Goal: Task Accomplishment & Management: Complete application form

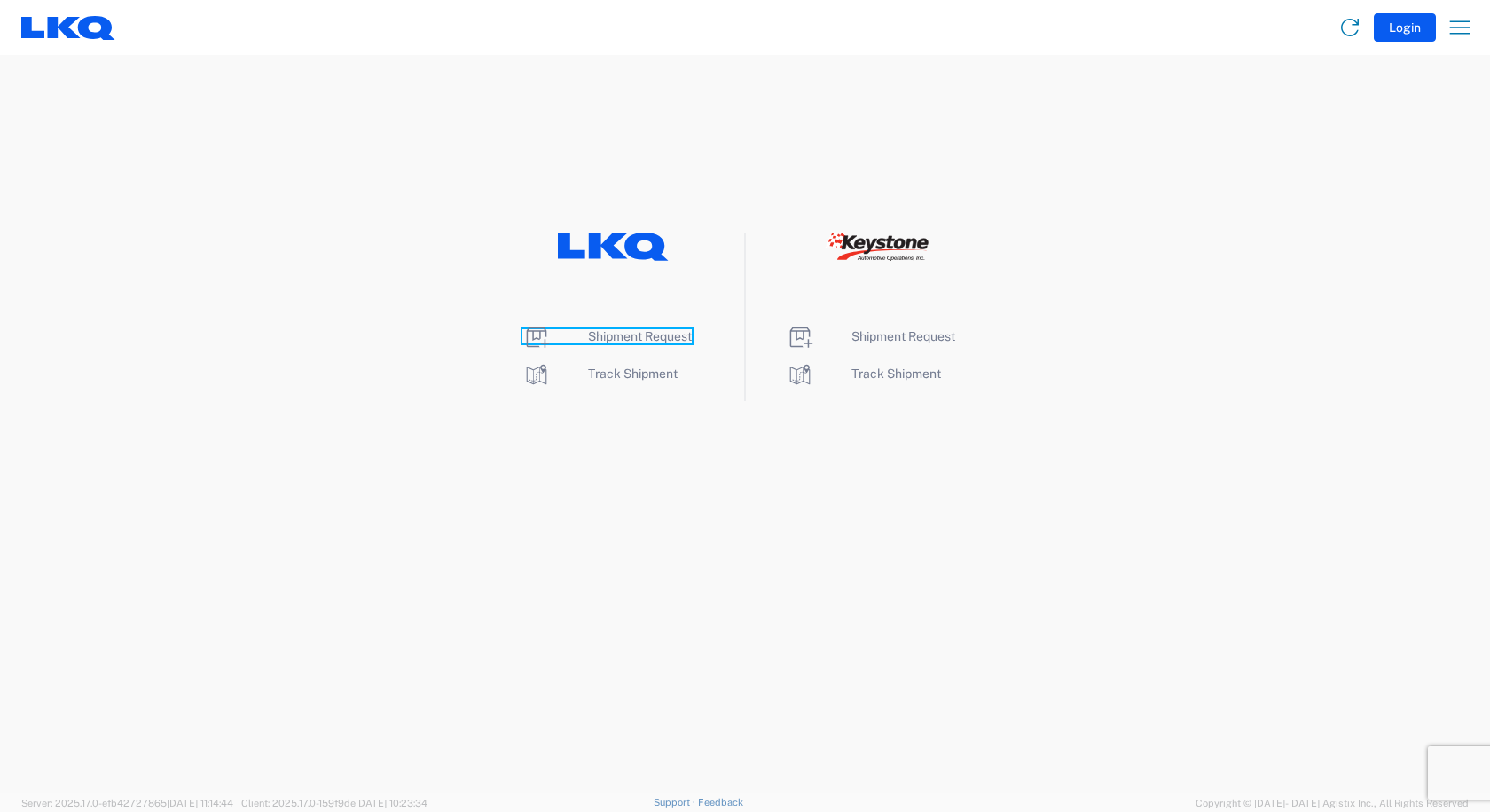
click at [646, 340] on span "Shipment Request" at bounding box center [640, 336] width 104 height 14
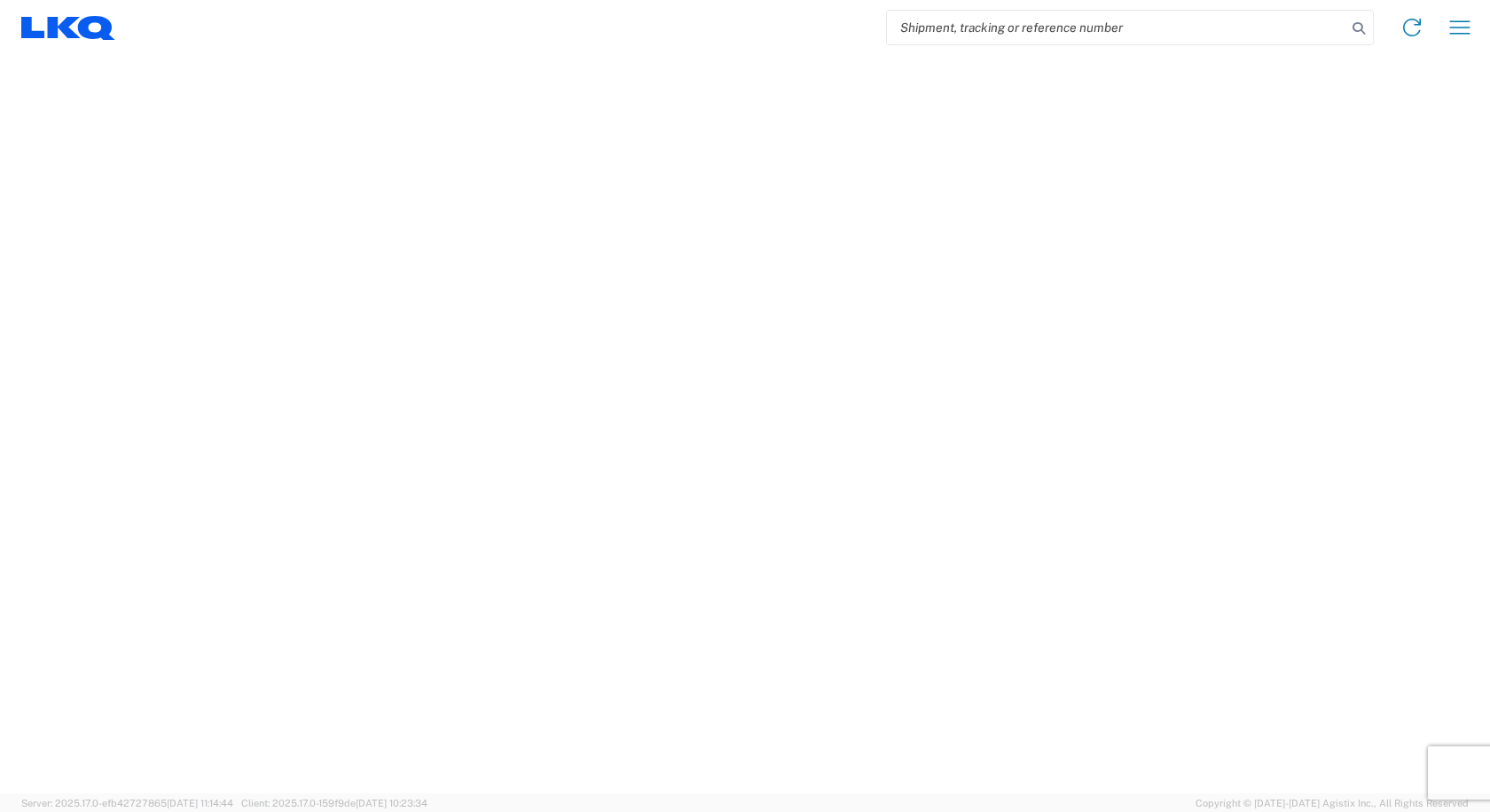
select select "FULL"
select select "LBS"
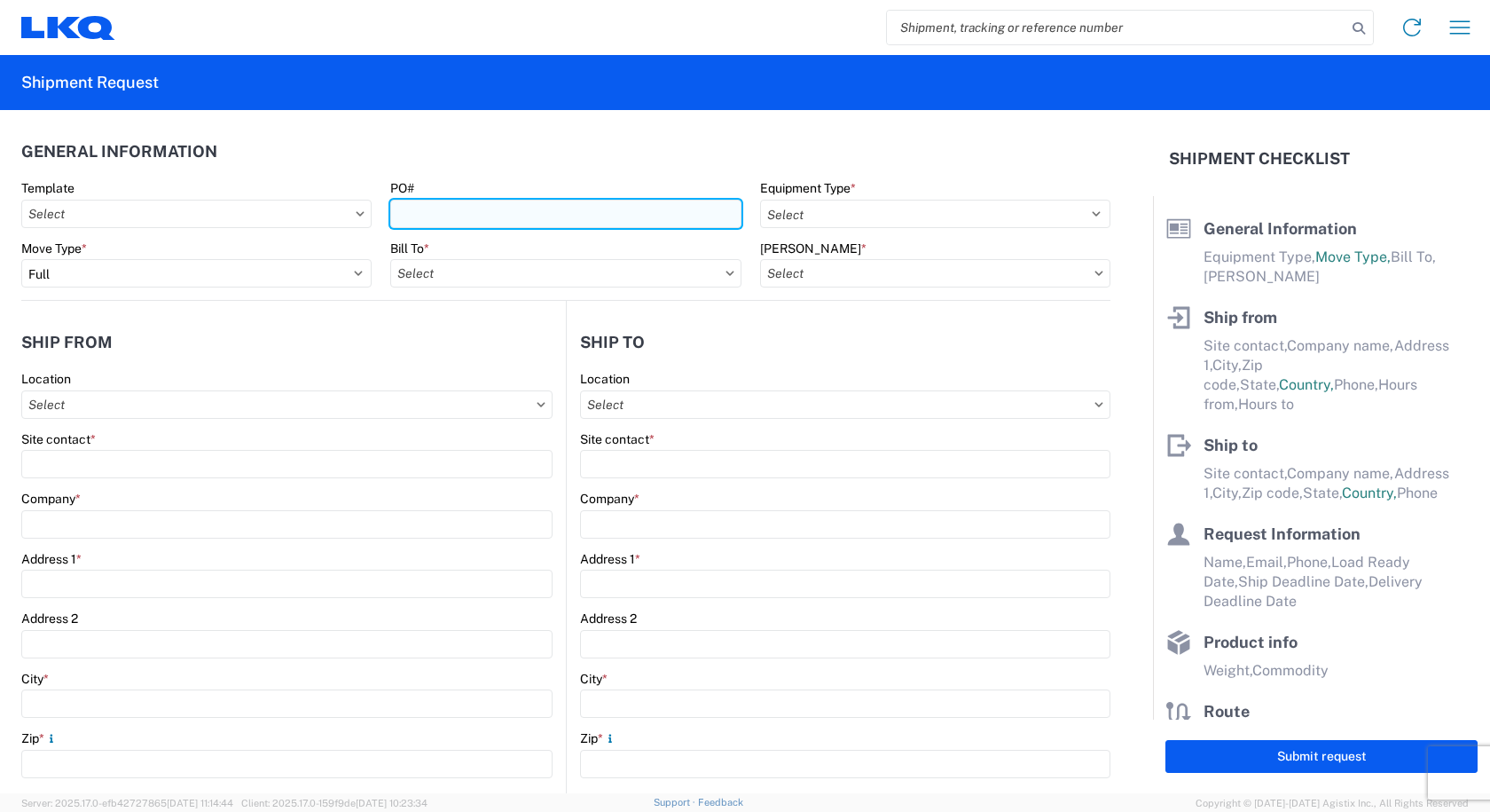
click at [550, 210] on input "PO#" at bounding box center [566, 214] width 350 height 29
type input "QUOTE ONLY 08/21/25"
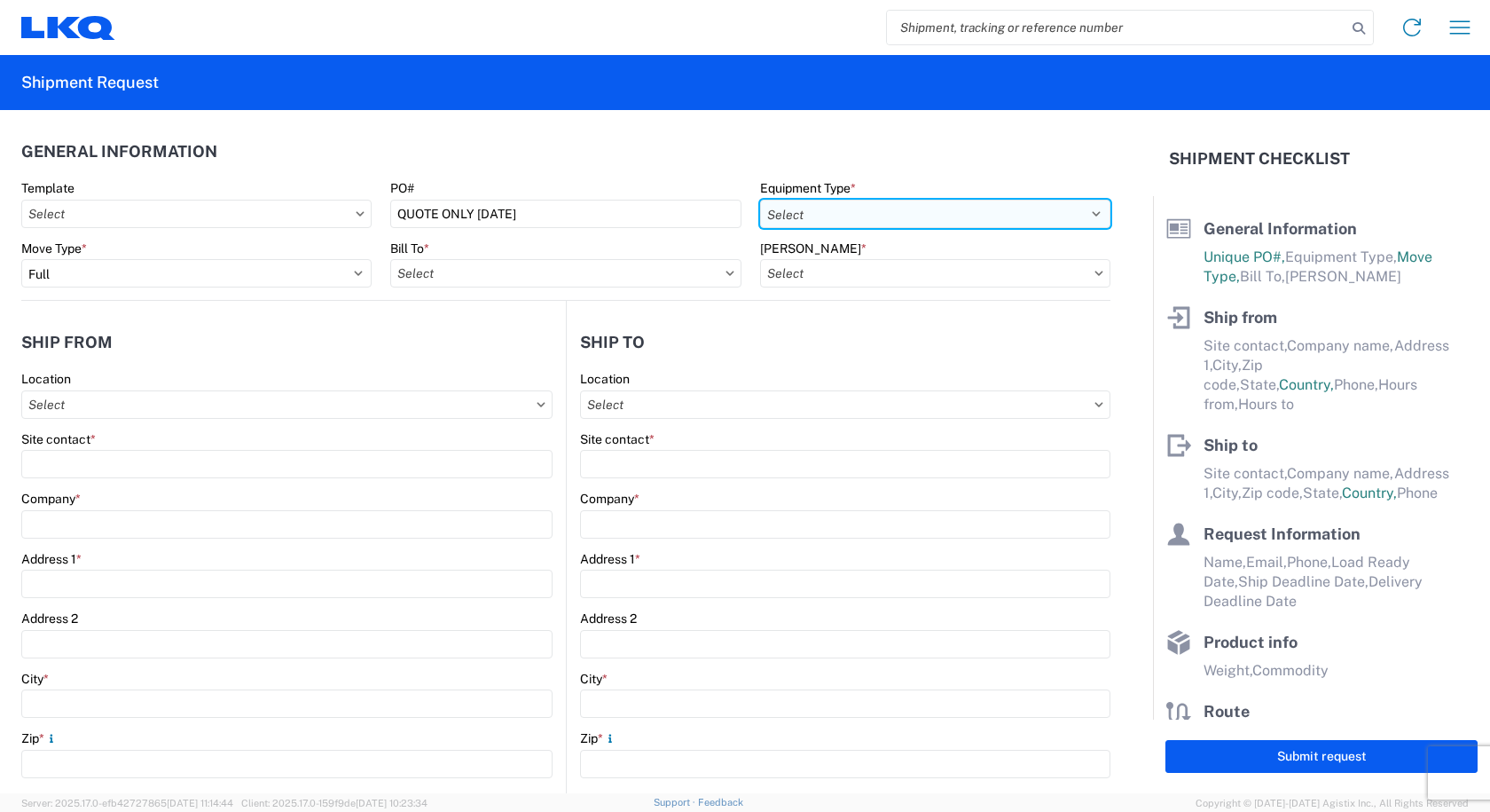
click at [807, 205] on select "Select 53’ Dry Van Flatbed Dropdeck (van) Lowboy (flatbed) Rail" at bounding box center [935, 214] width 350 height 29
select select "STDV"
click at [760, 200] on select "Select 53’ Dry Van Flatbed Dropdeck (van) Lowboy (flatbed) Rail" at bounding box center [935, 214] width 350 height 29
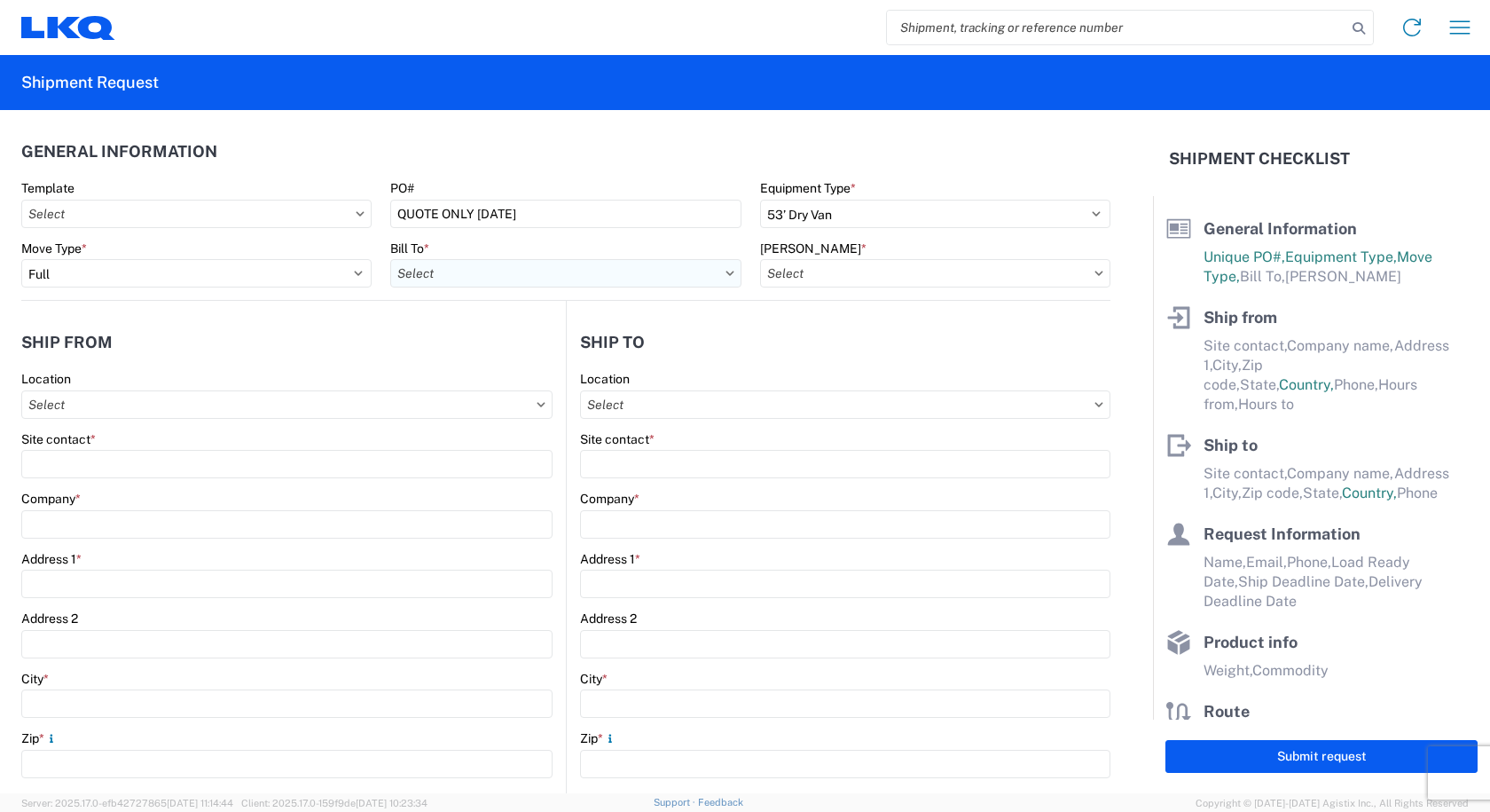
click at [663, 276] on input "Bill To *" at bounding box center [566, 273] width 350 height 29
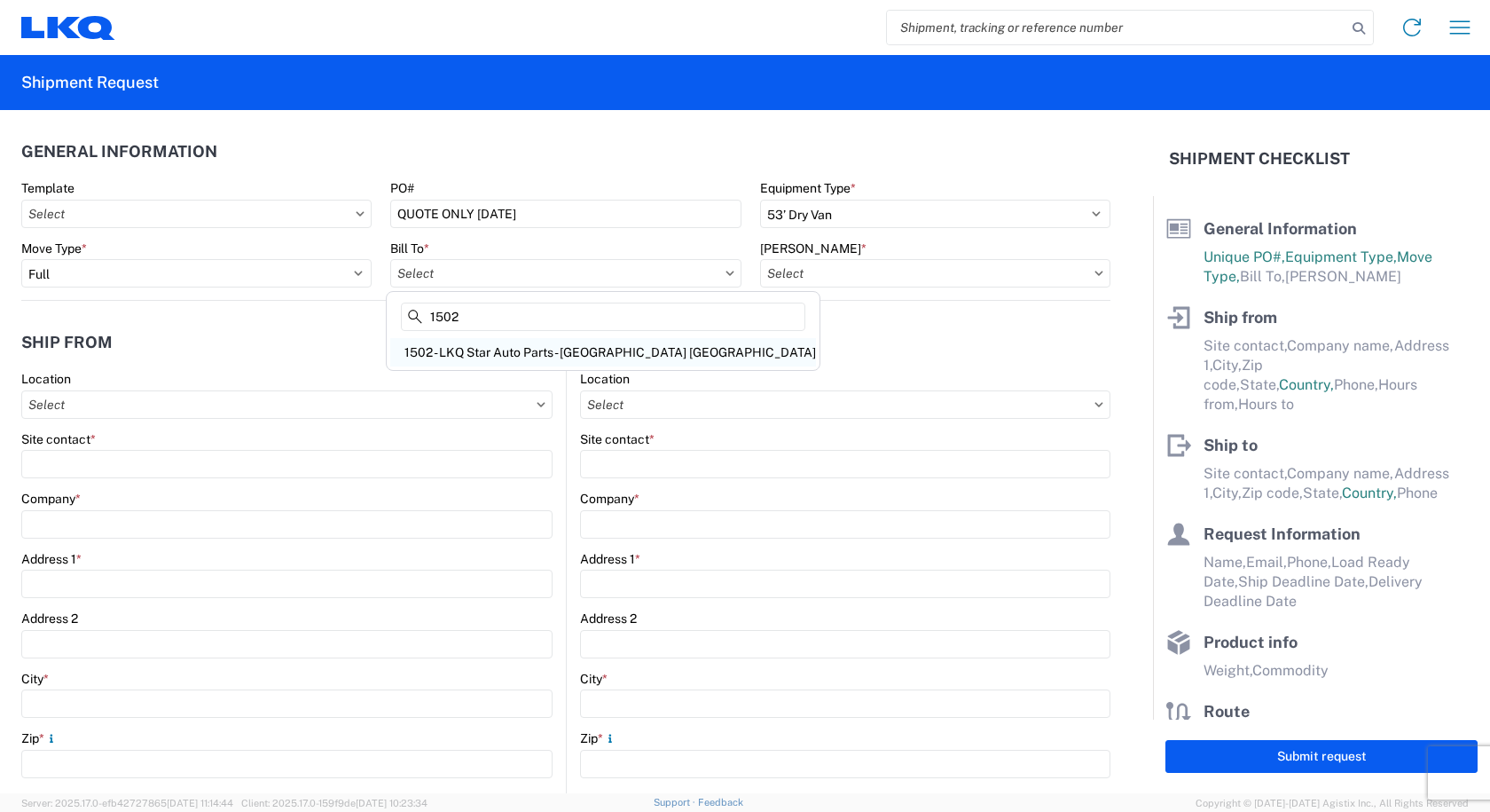
type input "1502"
click at [490, 358] on div "1502 - LKQ Star Auto Parts - Janesville WI" at bounding box center [603, 352] width 426 height 29
type input "1502 - LKQ Star Auto Parts - Janesville WI"
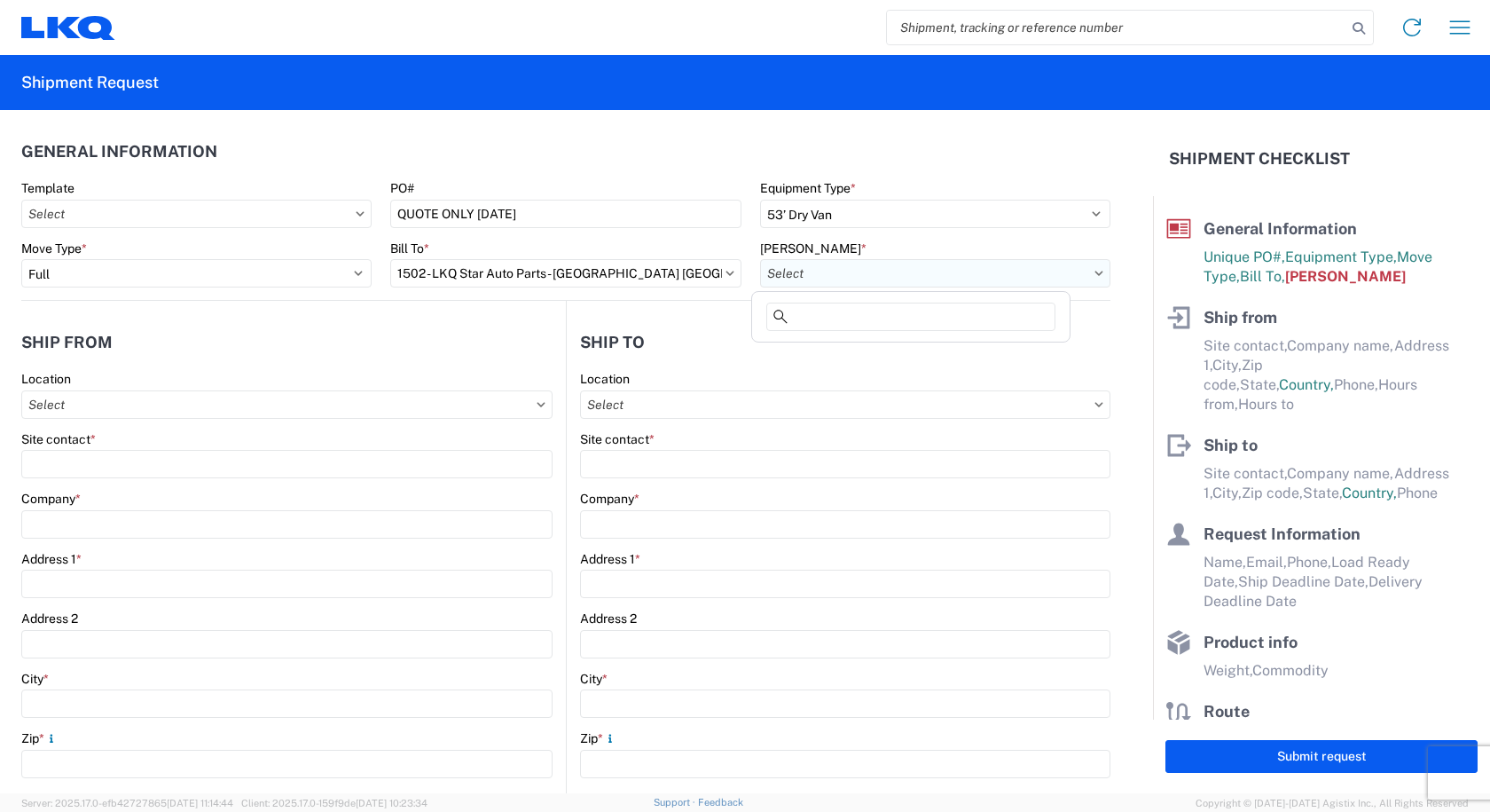
click at [934, 279] on input "Bill Code *" at bounding box center [935, 273] width 350 height 29
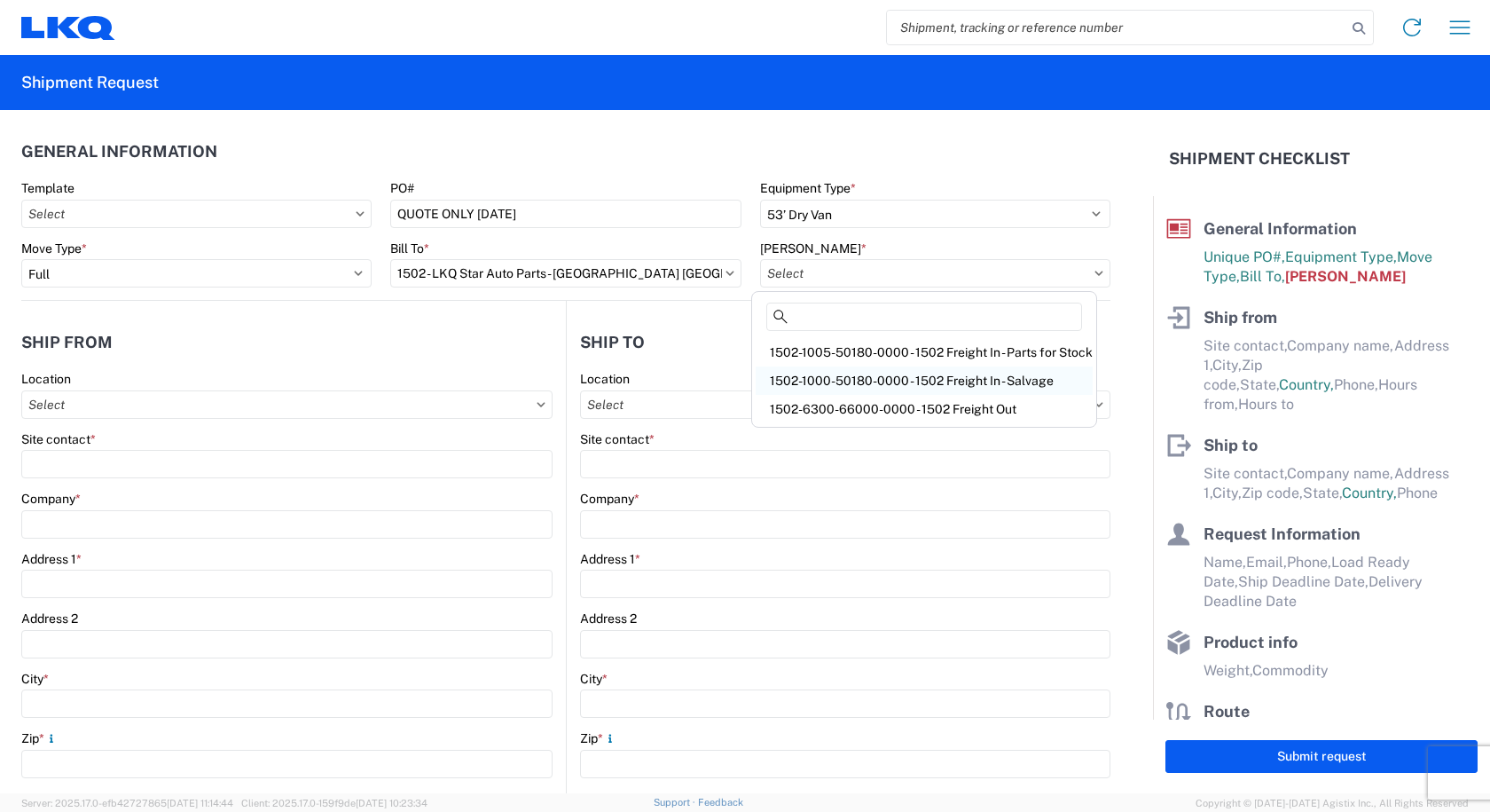
click at [889, 375] on div "1502-1000-50180-0000 - 1502 Freight In - Salvage" at bounding box center [924, 381] width 337 height 29
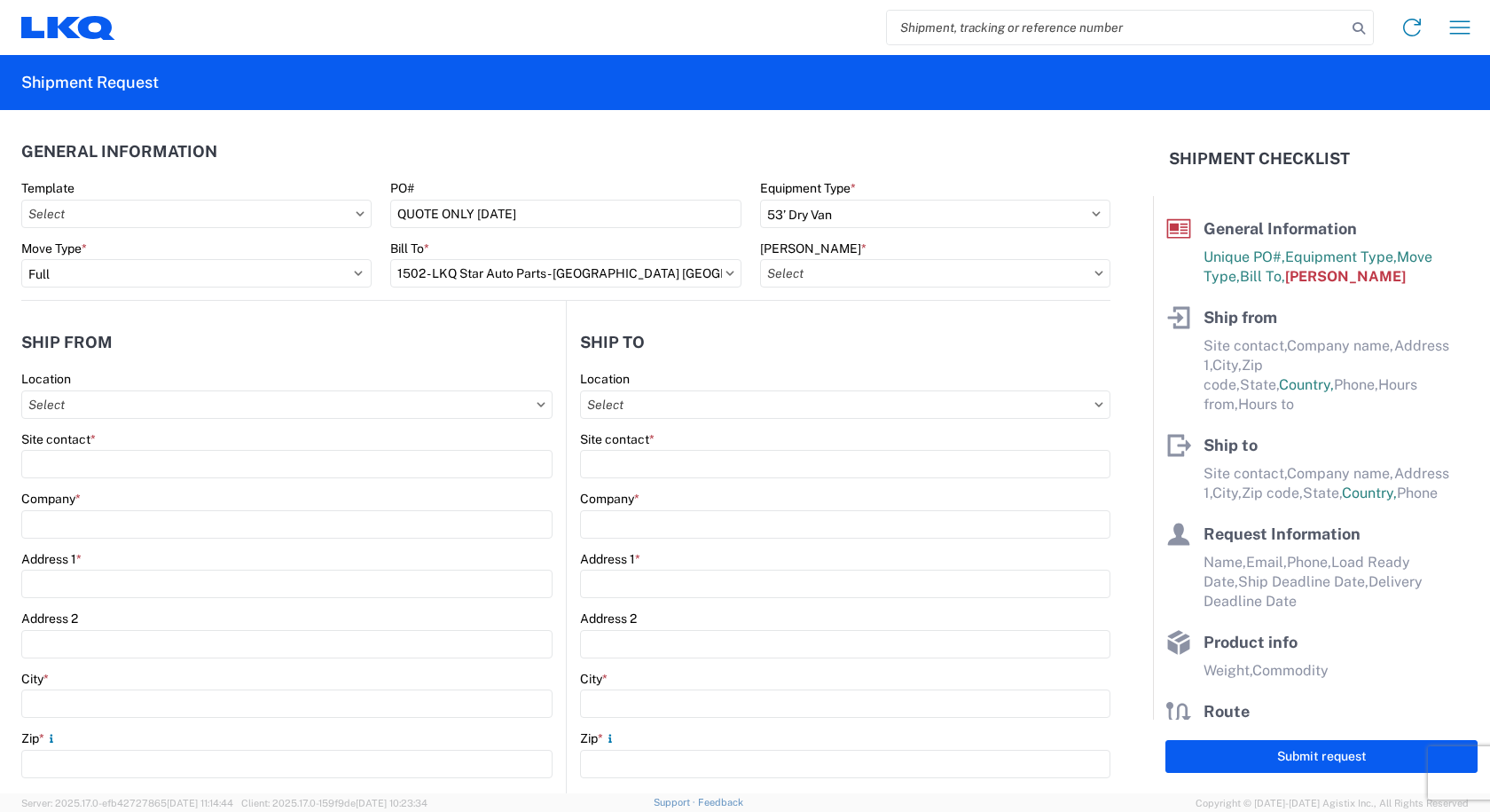
type input "1502-1000-50180-0000 - 1502 Freight In - Salvage"
click at [154, 406] on input "Location" at bounding box center [287, 405] width 531 height 29
type input "3238"
click at [110, 477] on div "3238 - Huntington IDC" at bounding box center [181, 484] width 310 height 29
type input "3238 - Huntington IDC"
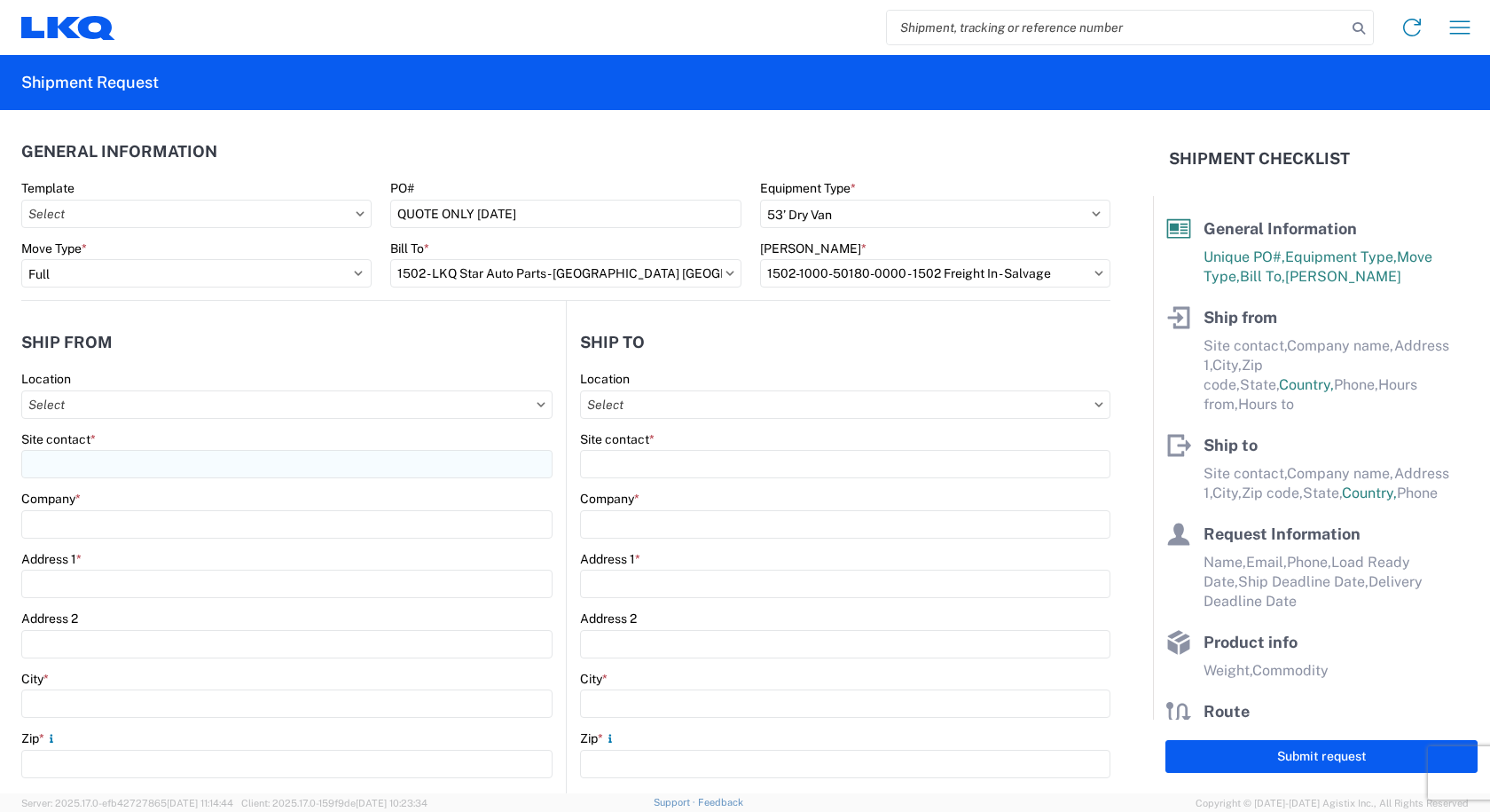
type input "LKQ Corporation"
type input "1870 Riverfork Drive W"
type input "Huntington"
type input "46750"
select select "IN"
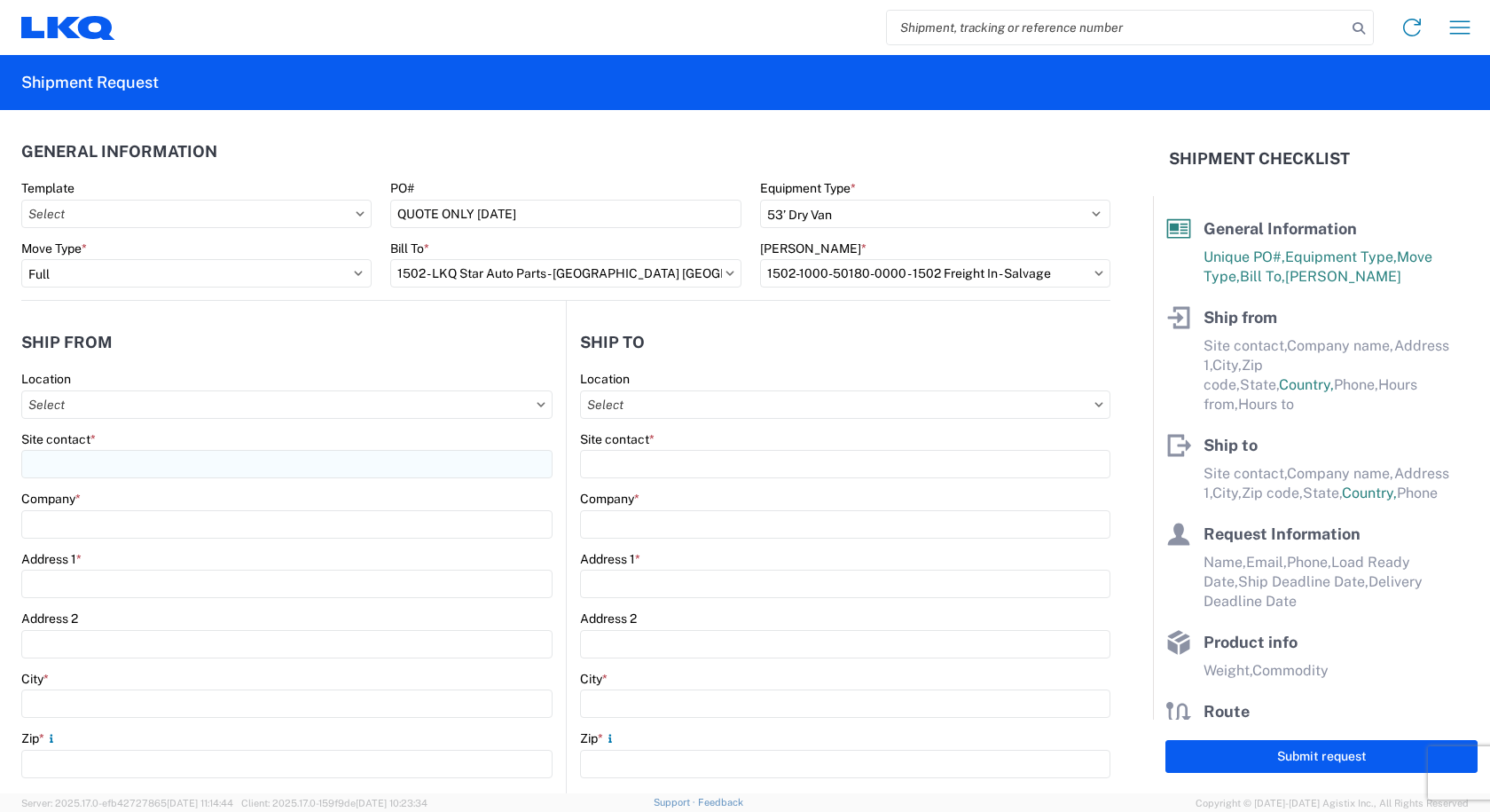
select select "US"
type input "07:00"
type input "17:00"
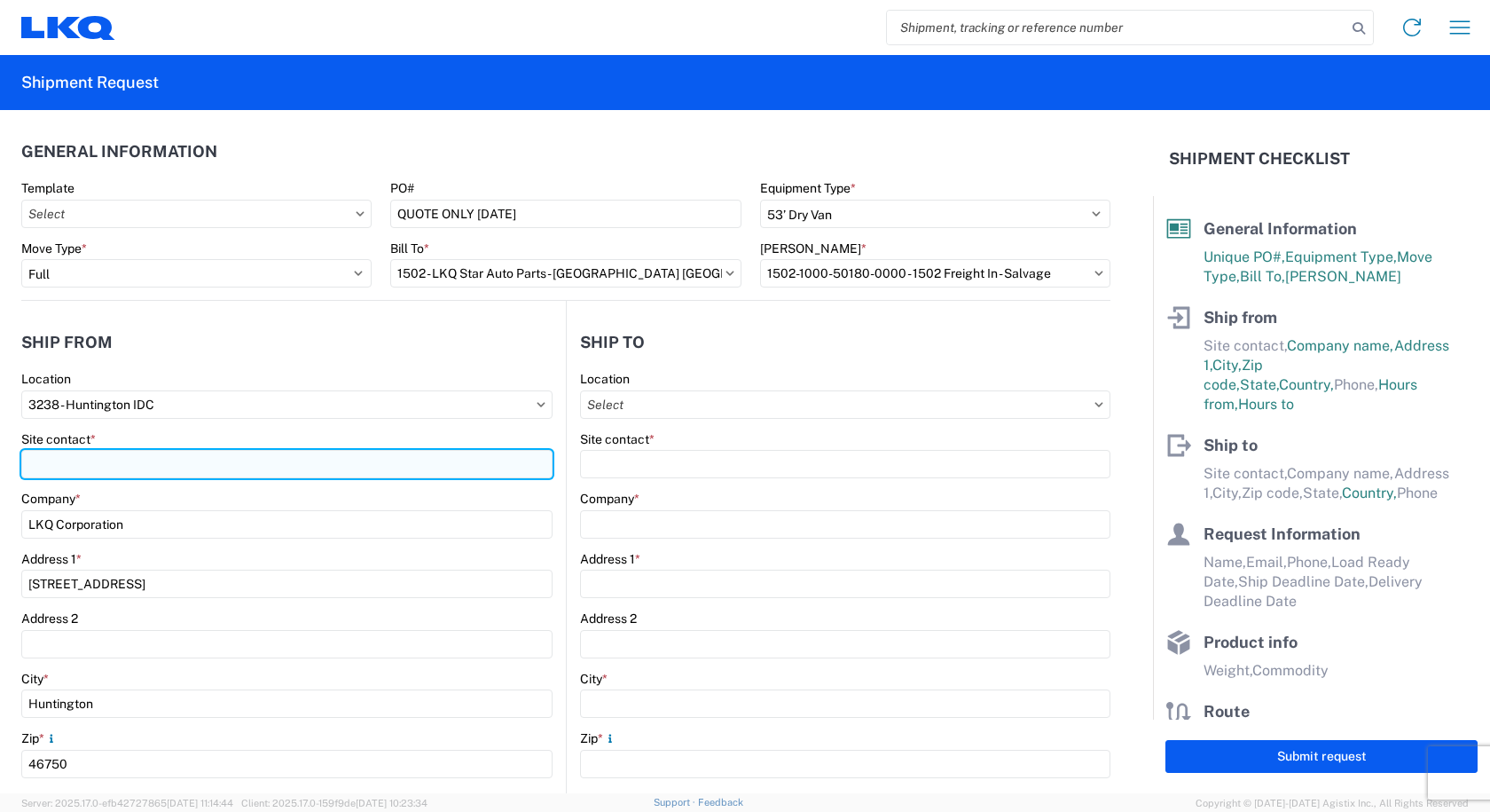
click at [102, 463] on input "Site contact *" at bounding box center [287, 464] width 531 height 29
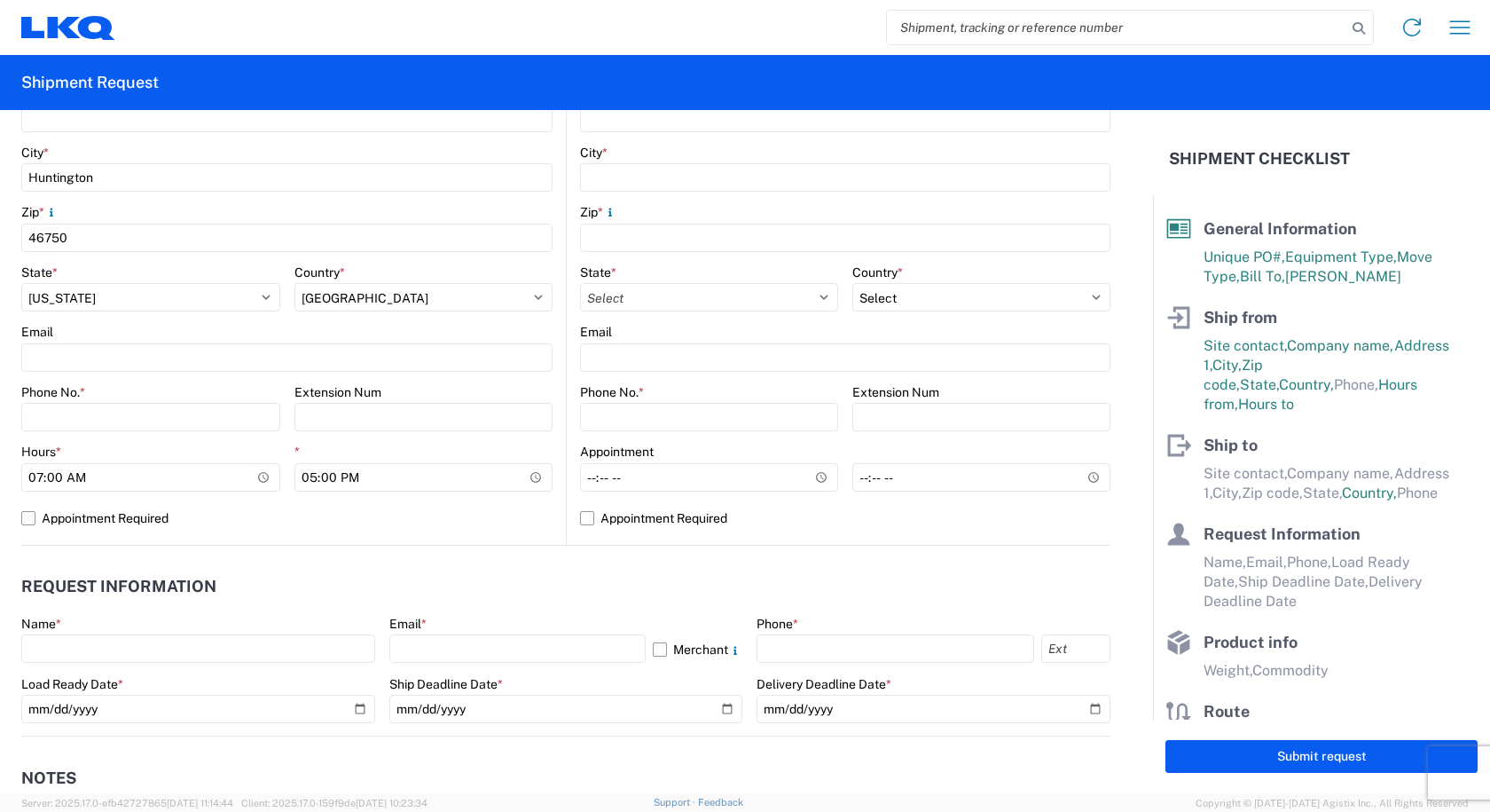
scroll to position [532, 0]
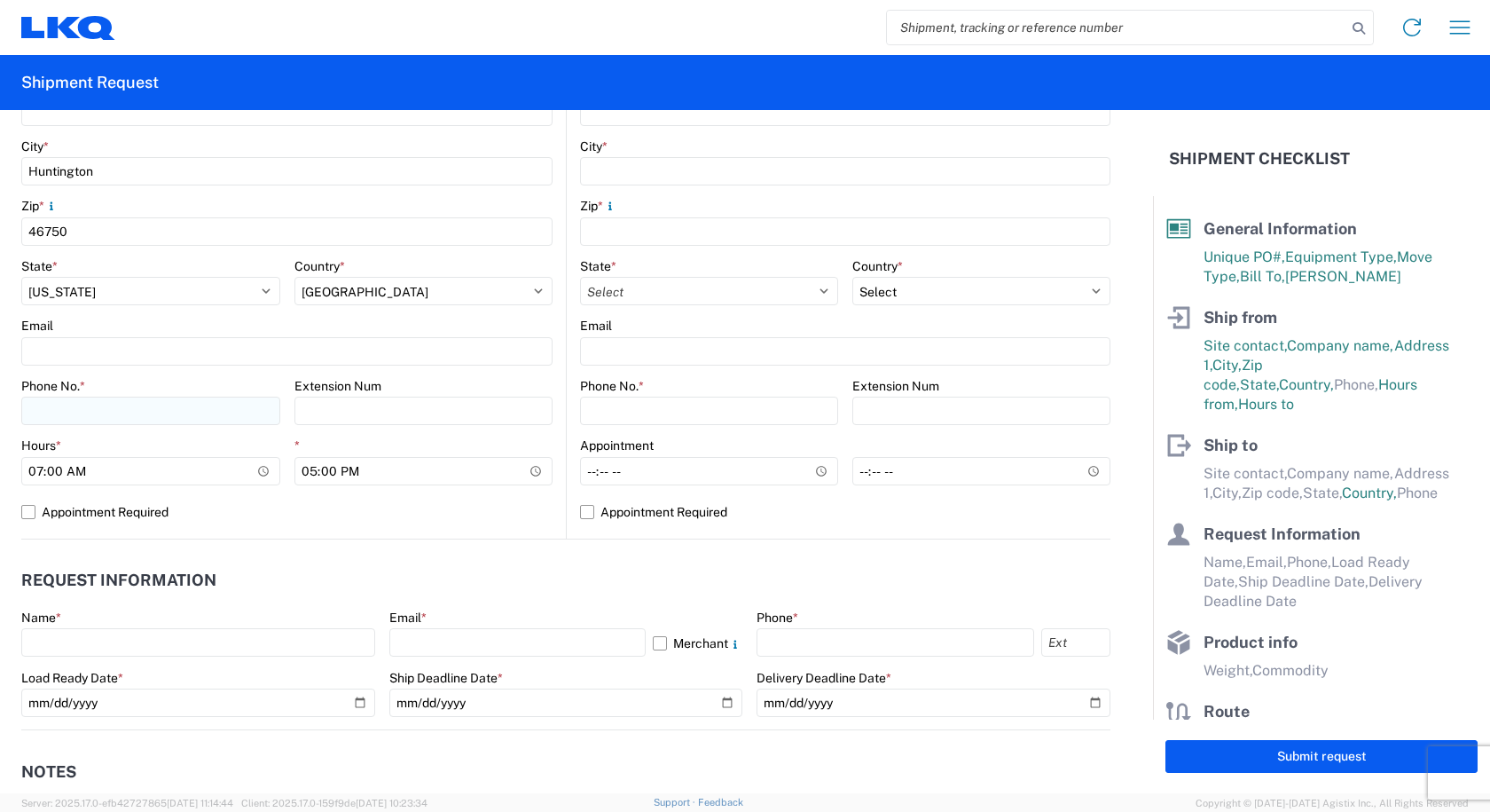
type input "CAMI OWENS"
click at [123, 417] on input "Phone No. *" at bounding box center [150, 410] width 259 height 29
type input "260-366-0629"
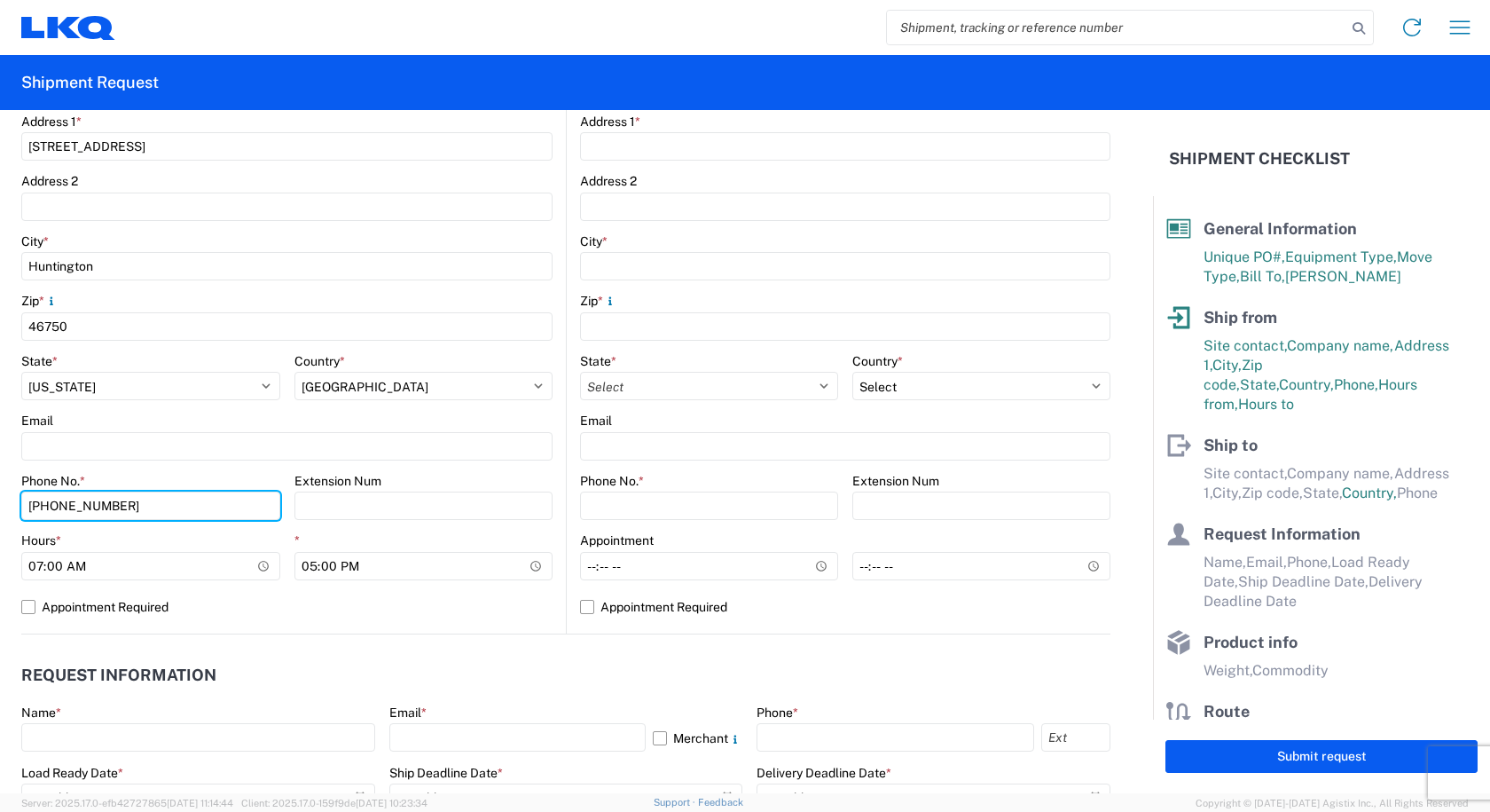
scroll to position [0, 0]
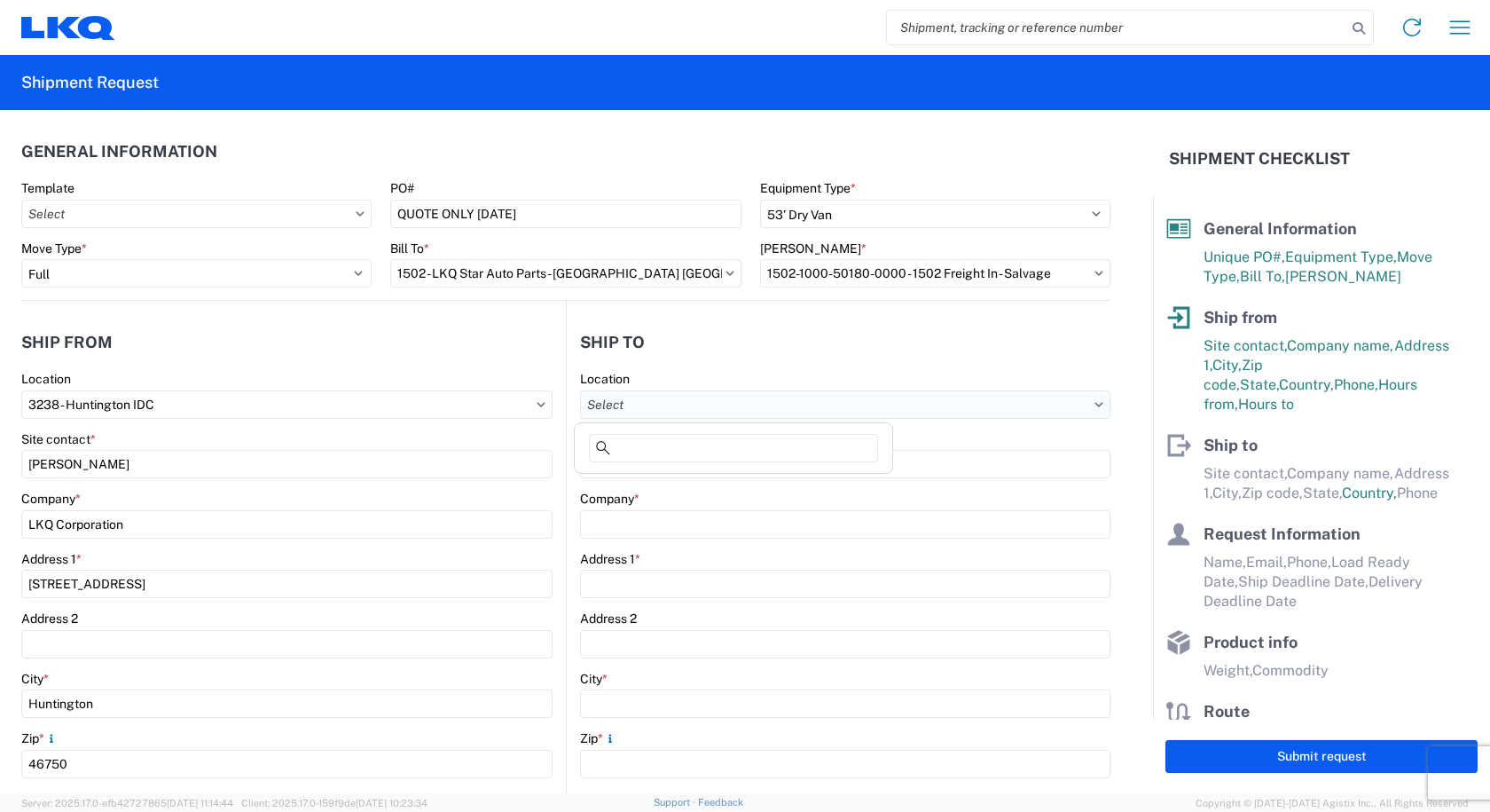
click at [656, 405] on input "Location" at bounding box center [844, 405] width 530 height 29
type input "1502"
click at [640, 482] on div "1502 - LKQ Star Auto Parts - Janesville WI" at bounding box center [790, 484] width 426 height 29
type input "1502 - LKQ Star Auto Parts - Janesville WI"
type input "LKQ Corporation"
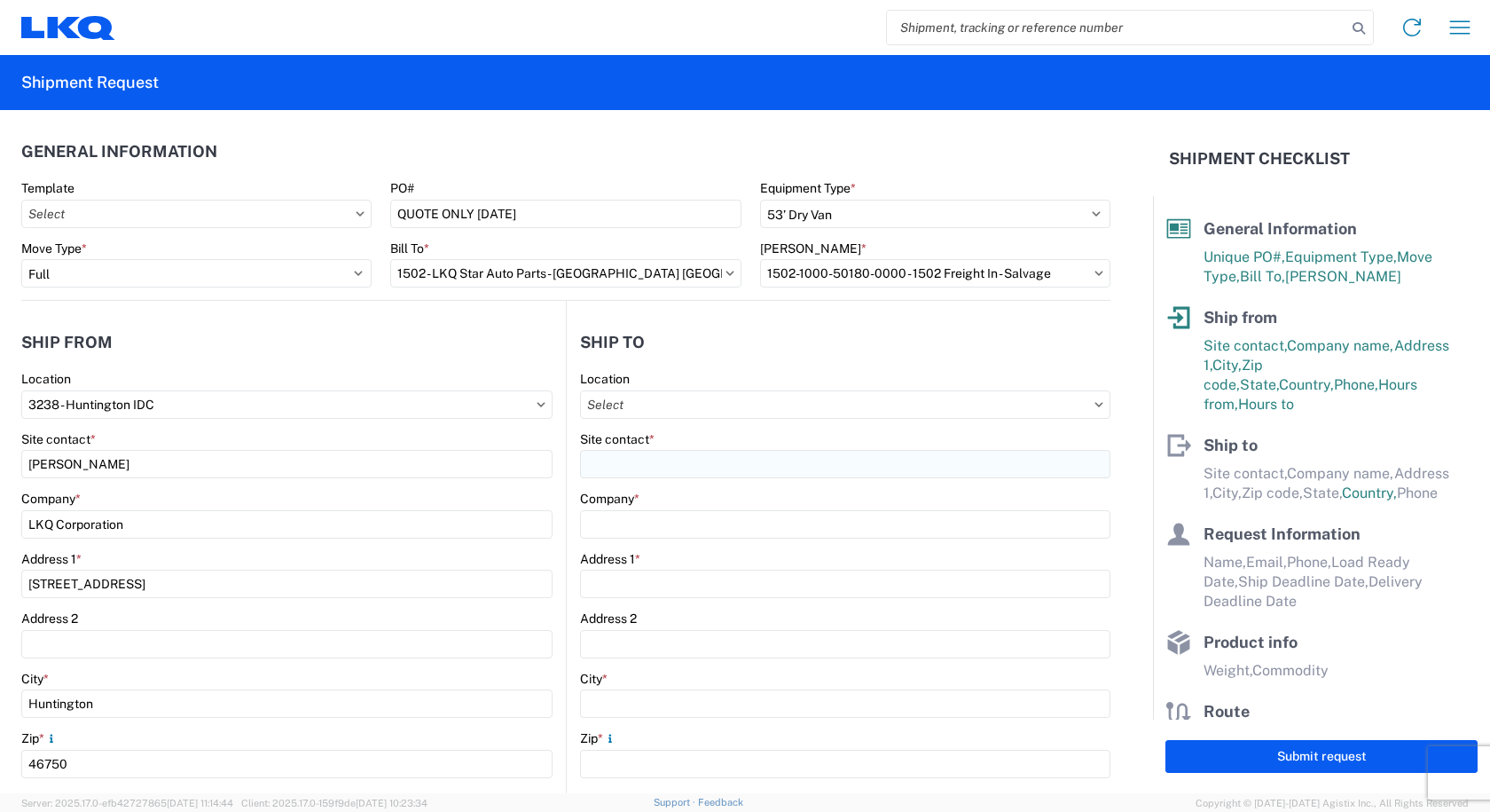
type input "2101 Beloit Avenue"
type input "Janesville"
type input "53546"
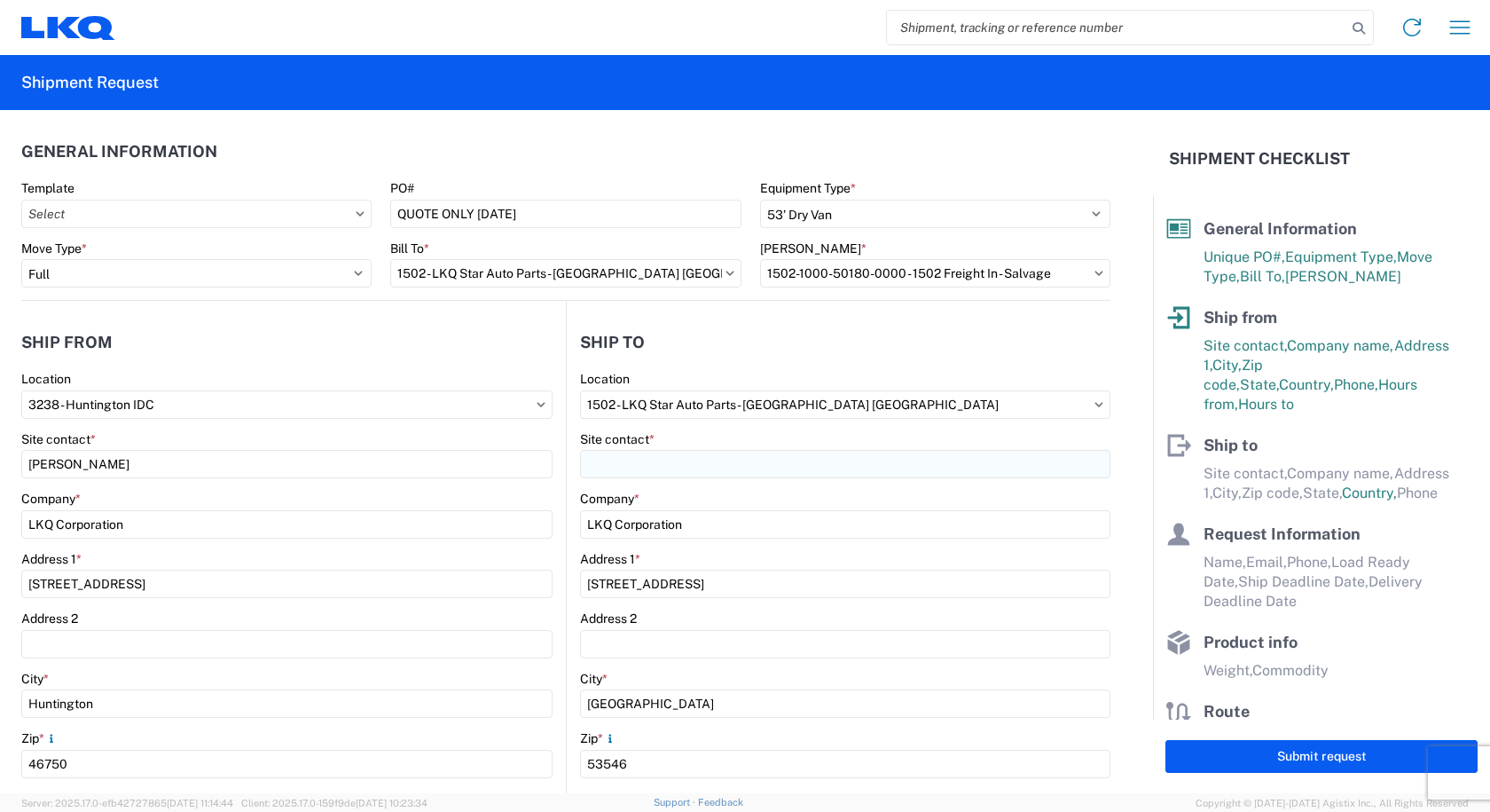
select select "WI"
select select "US"
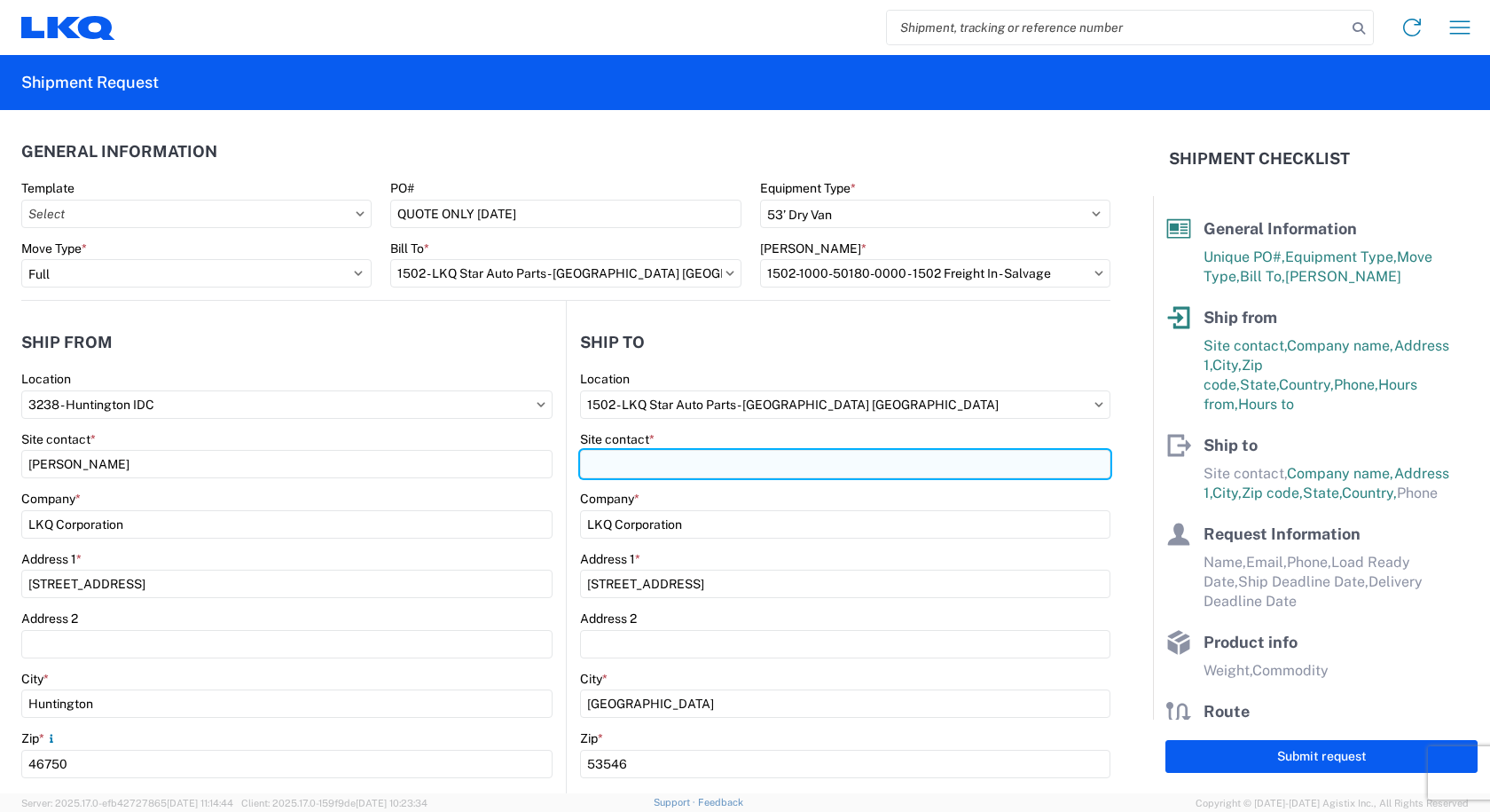
click at [637, 462] on input "Site contact *" at bounding box center [844, 464] width 530 height 29
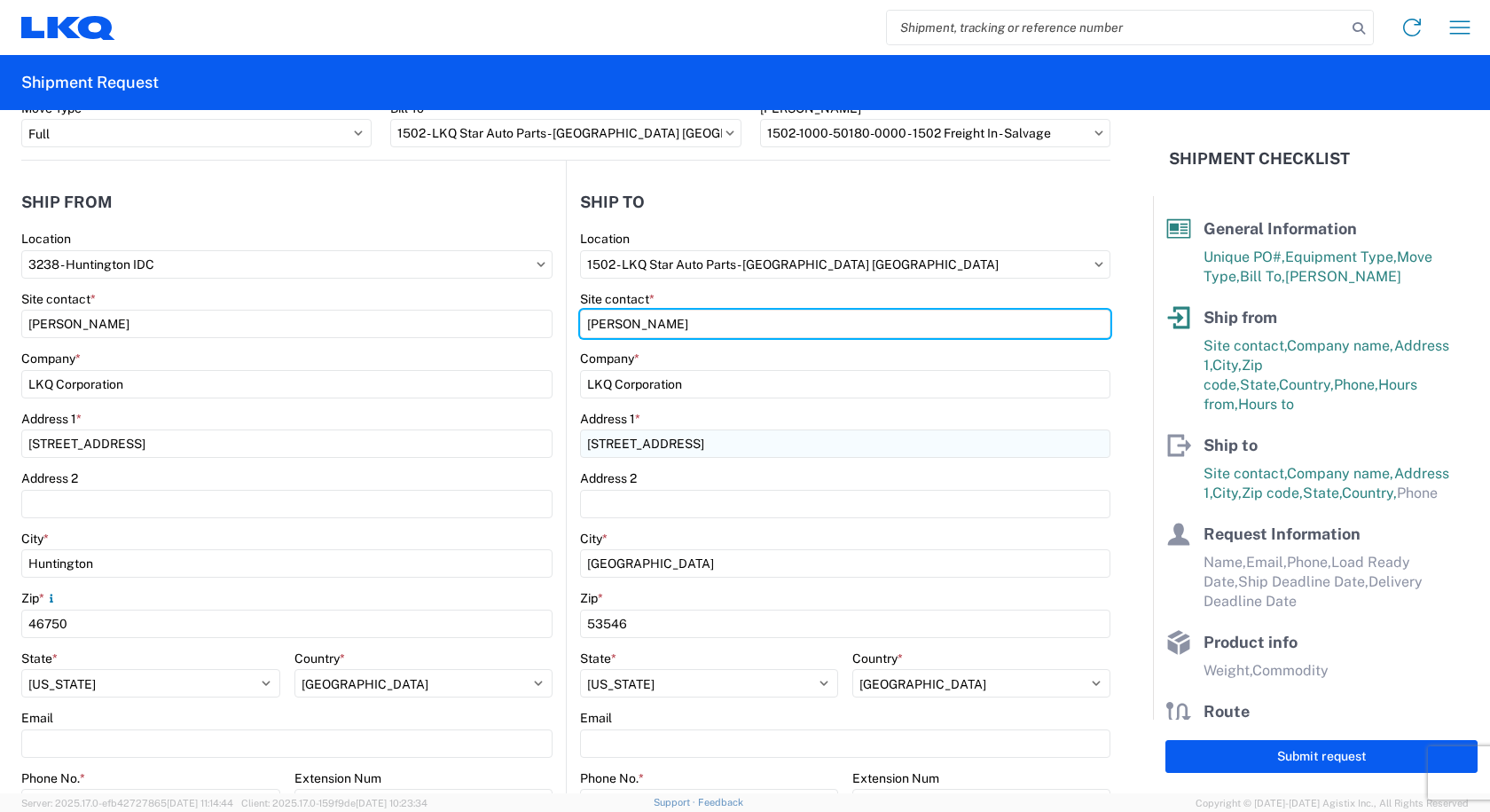
scroll to position [444, 0]
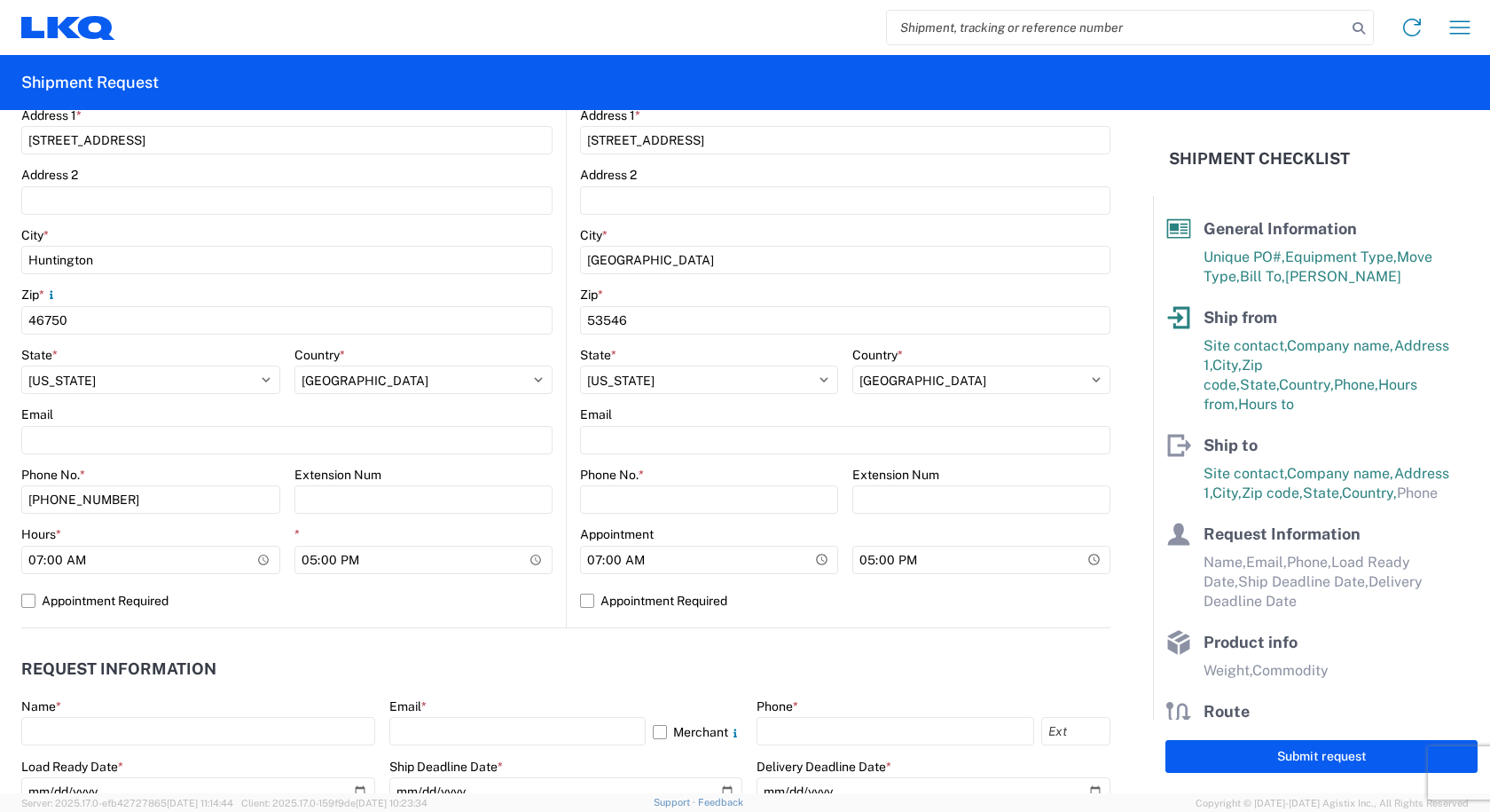
type input "BRAD WENZEL"
click at [687, 497] on input "Phone No. *" at bounding box center [708, 500] width 258 height 29
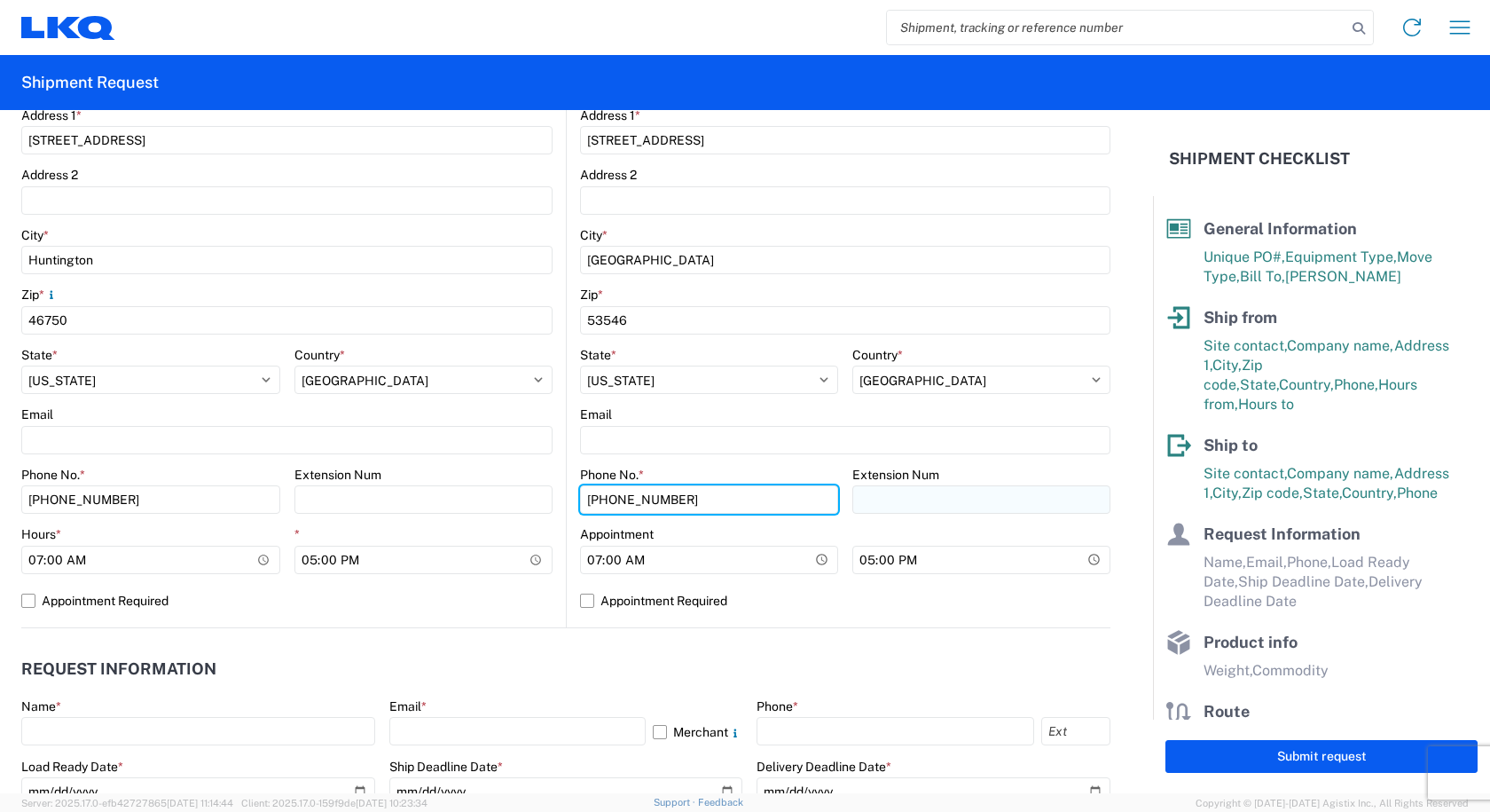
type input "800-362-9451"
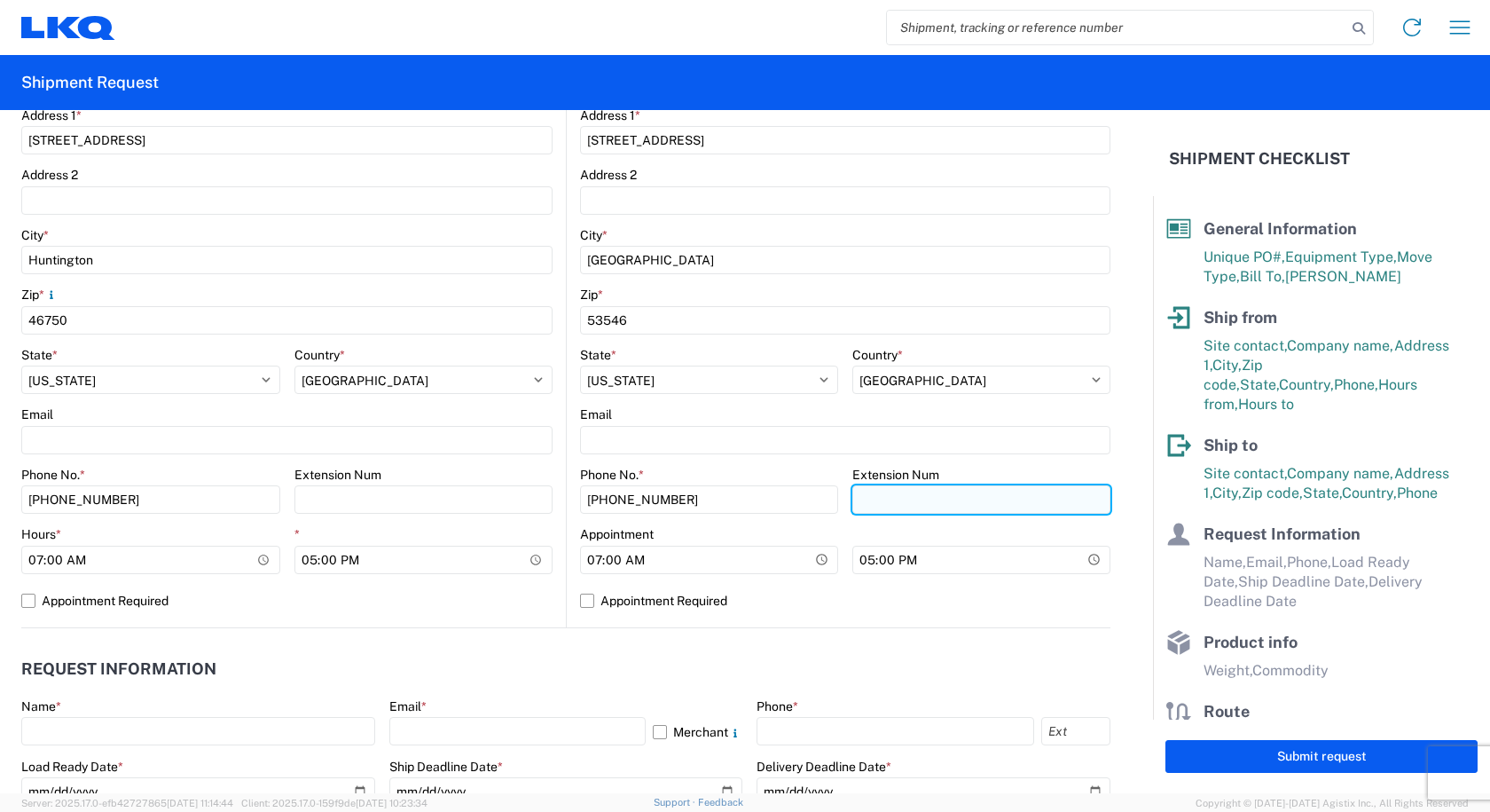
click at [553, 508] on input "Extension Num" at bounding box center [424, 500] width 259 height 29
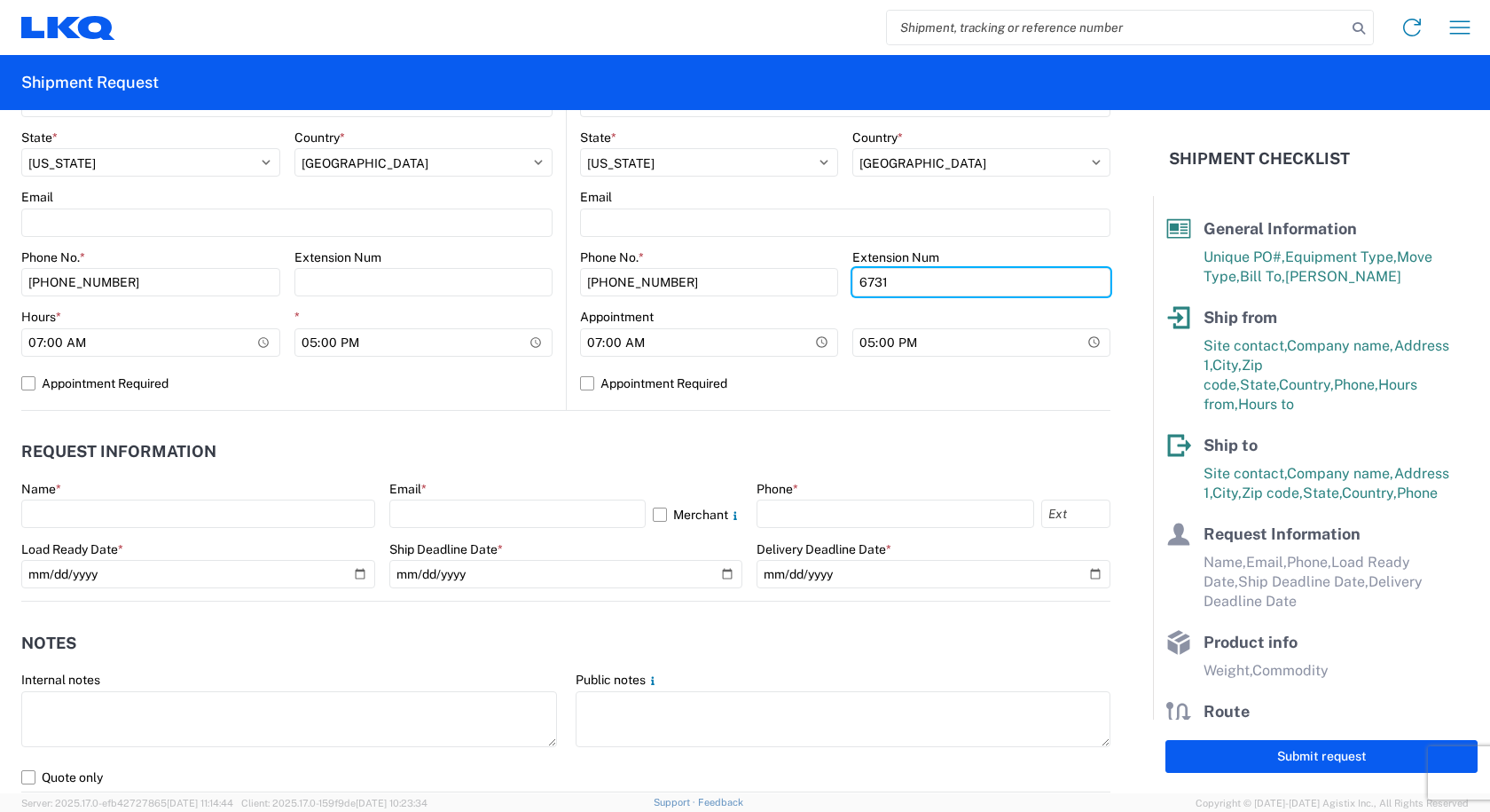
scroll to position [709, 0]
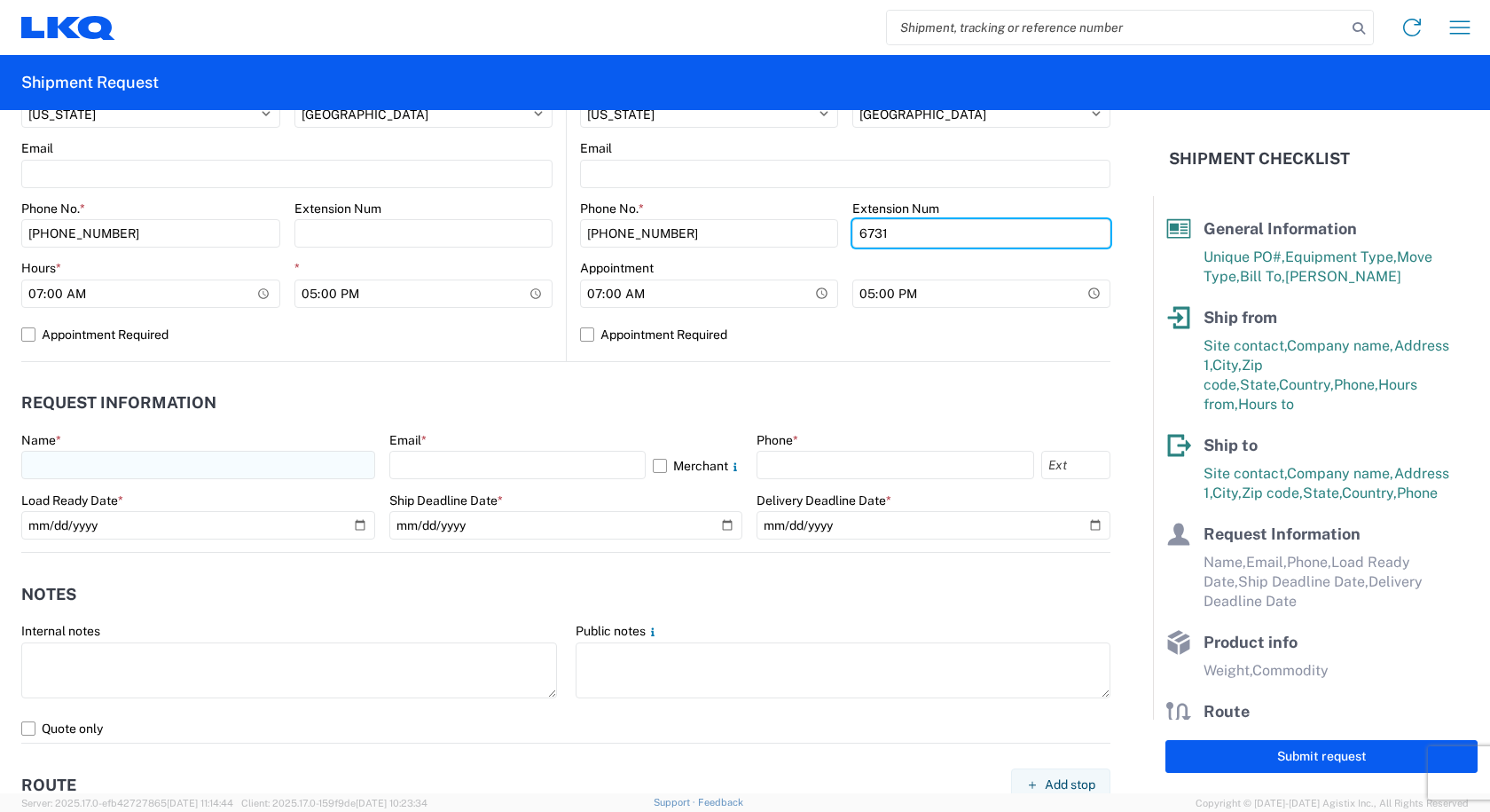
type input "6731"
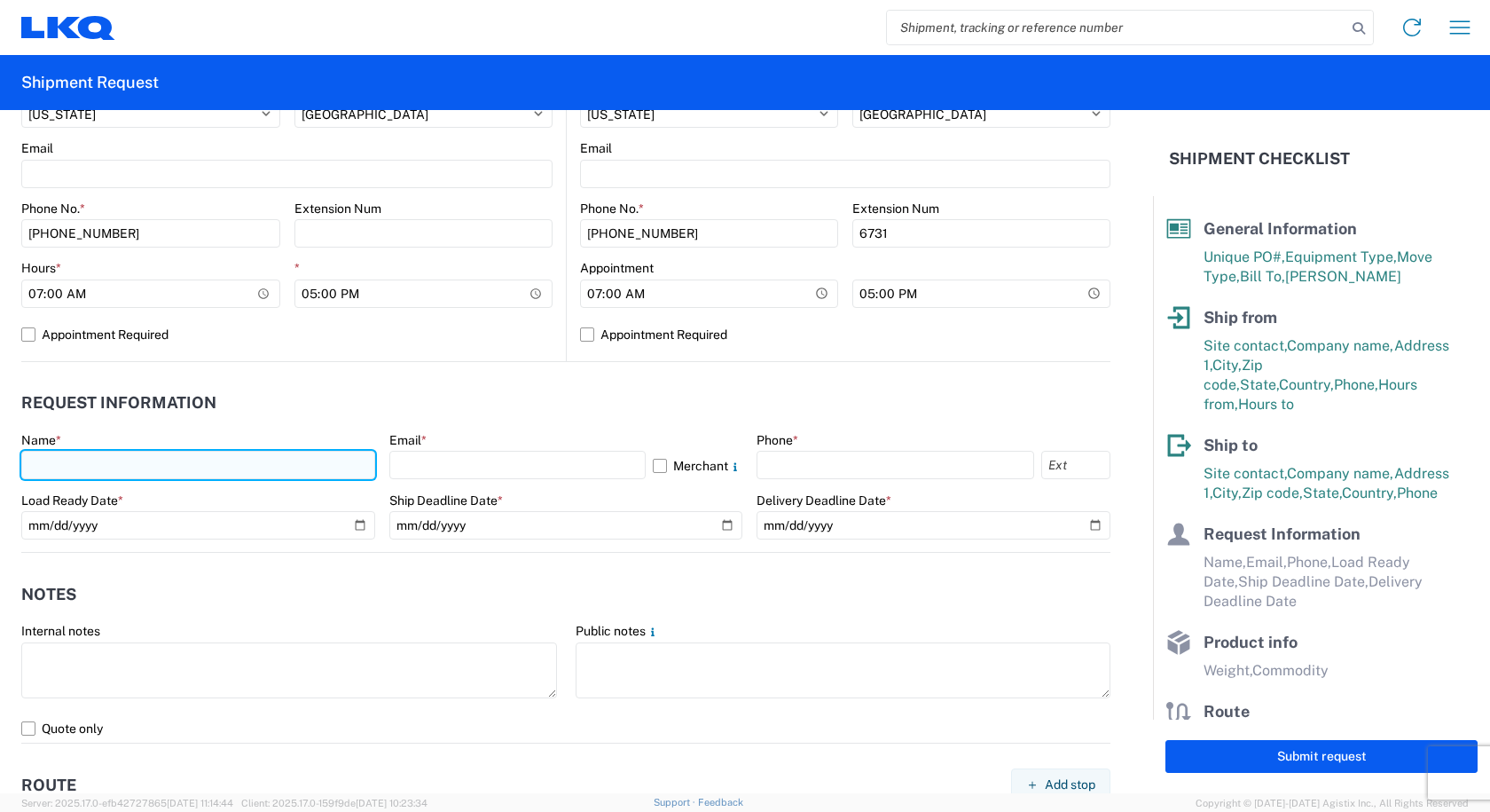
click at [168, 463] on input "text" at bounding box center [198, 465] width 354 height 29
type input "CAMI OWENS"
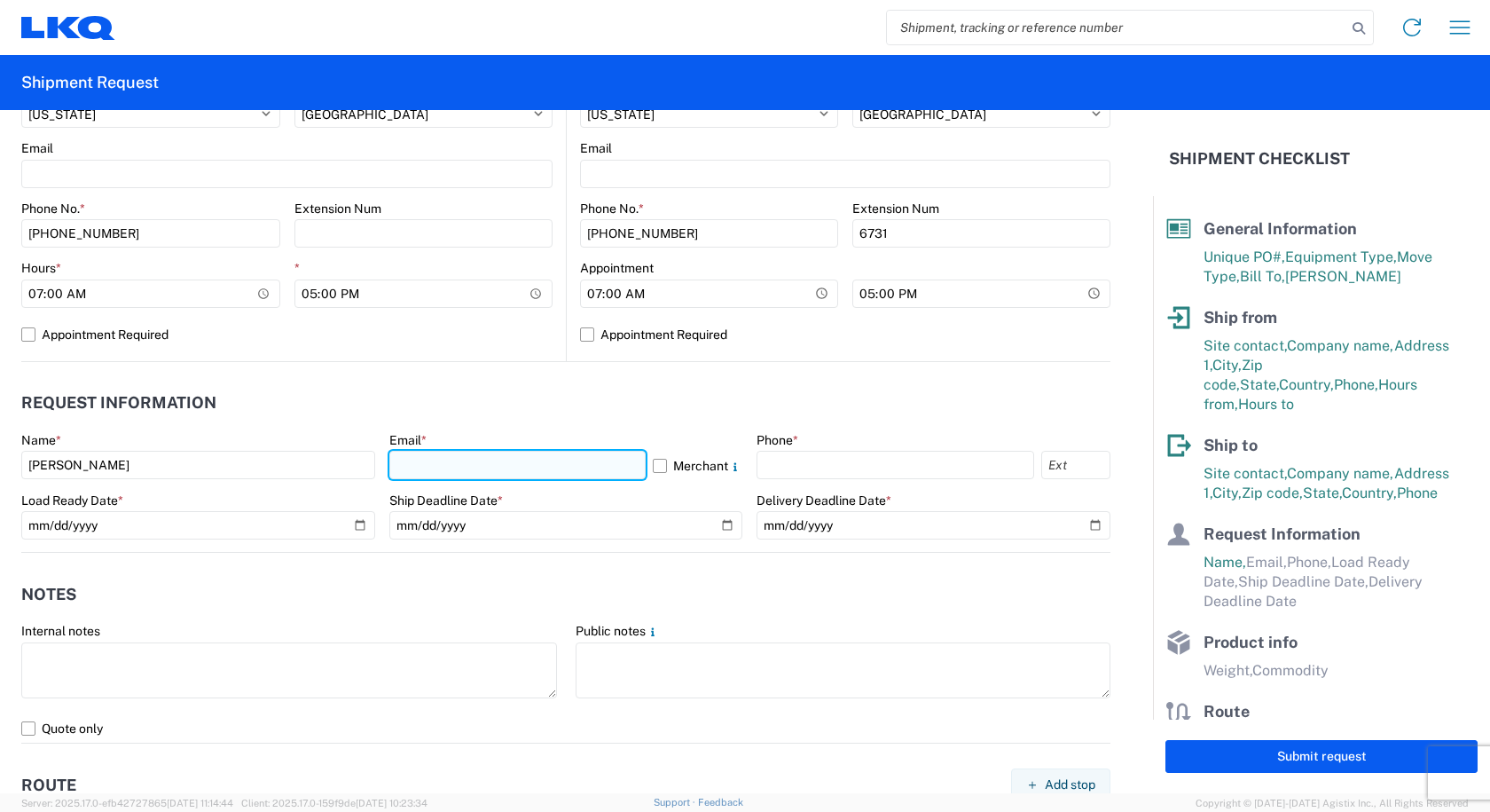
click at [483, 462] on input "text" at bounding box center [518, 465] width 257 height 29
type input "cowens@lkqcorp.com"
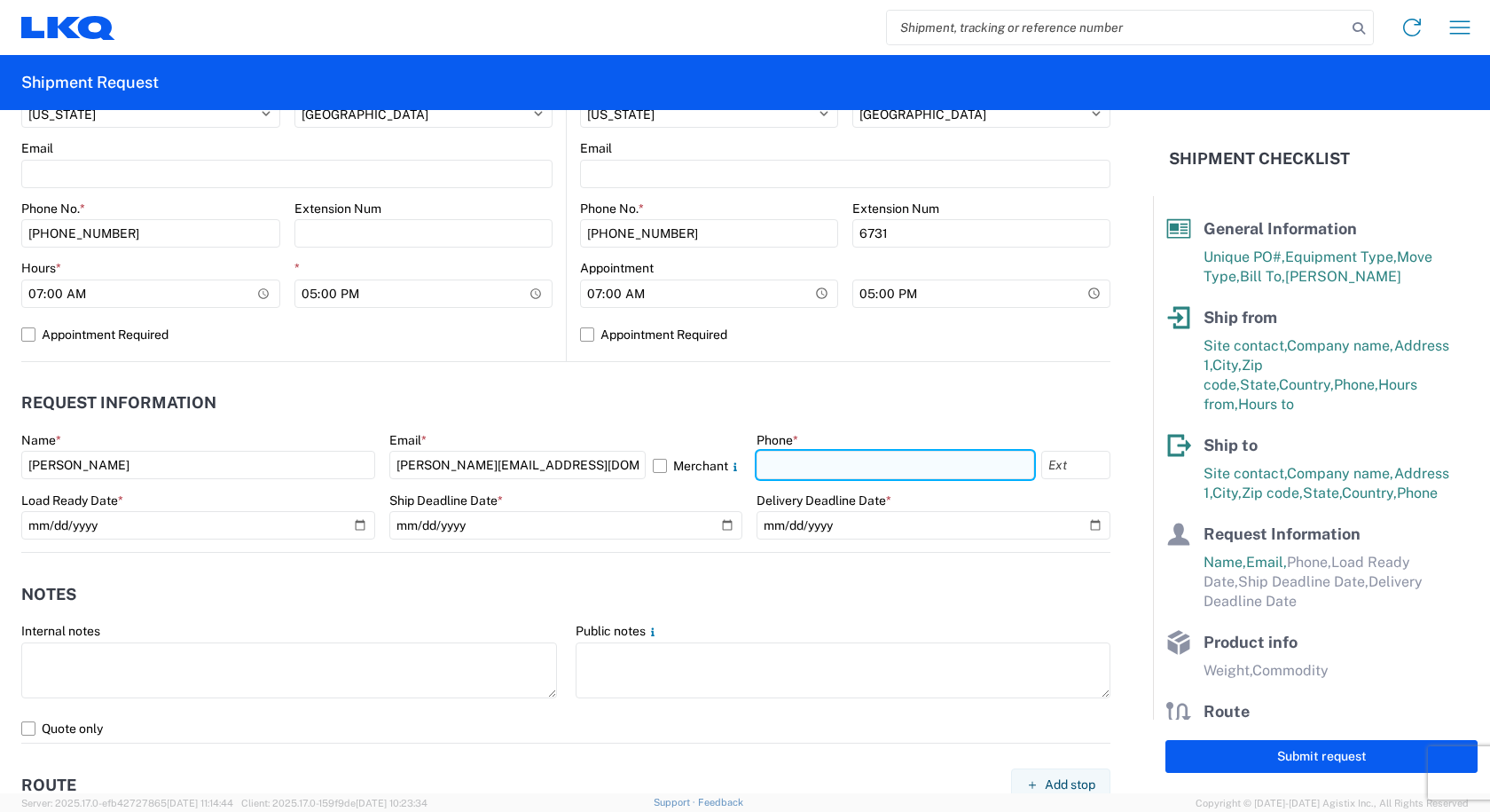
click at [844, 463] on input "text" at bounding box center [896, 465] width 278 height 29
type input "260-366-0629"
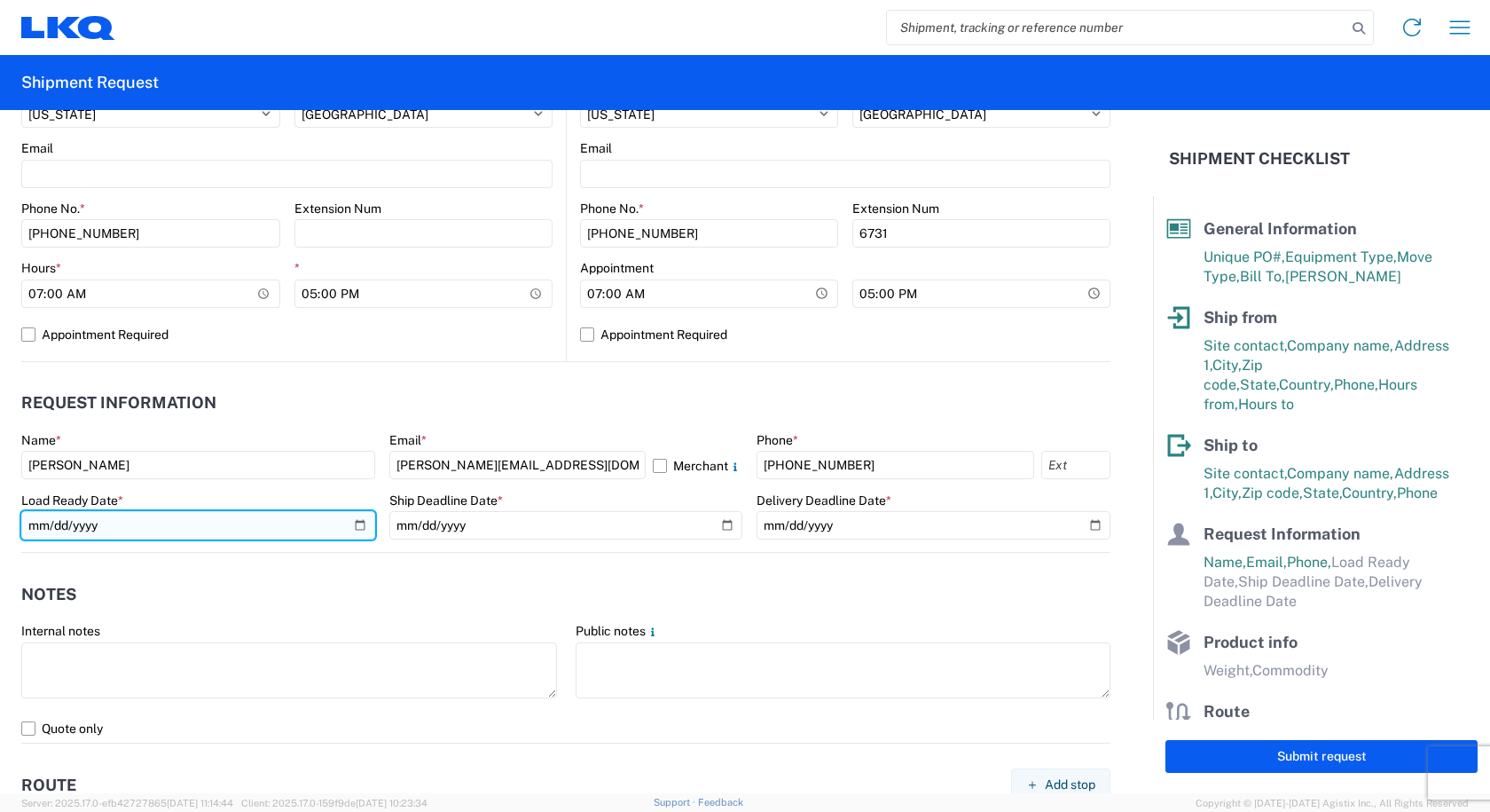
click at [355, 516] on input "date" at bounding box center [198, 525] width 354 height 29
click at [350, 530] on input "date" at bounding box center [198, 525] width 354 height 29
type input "2025-08-21"
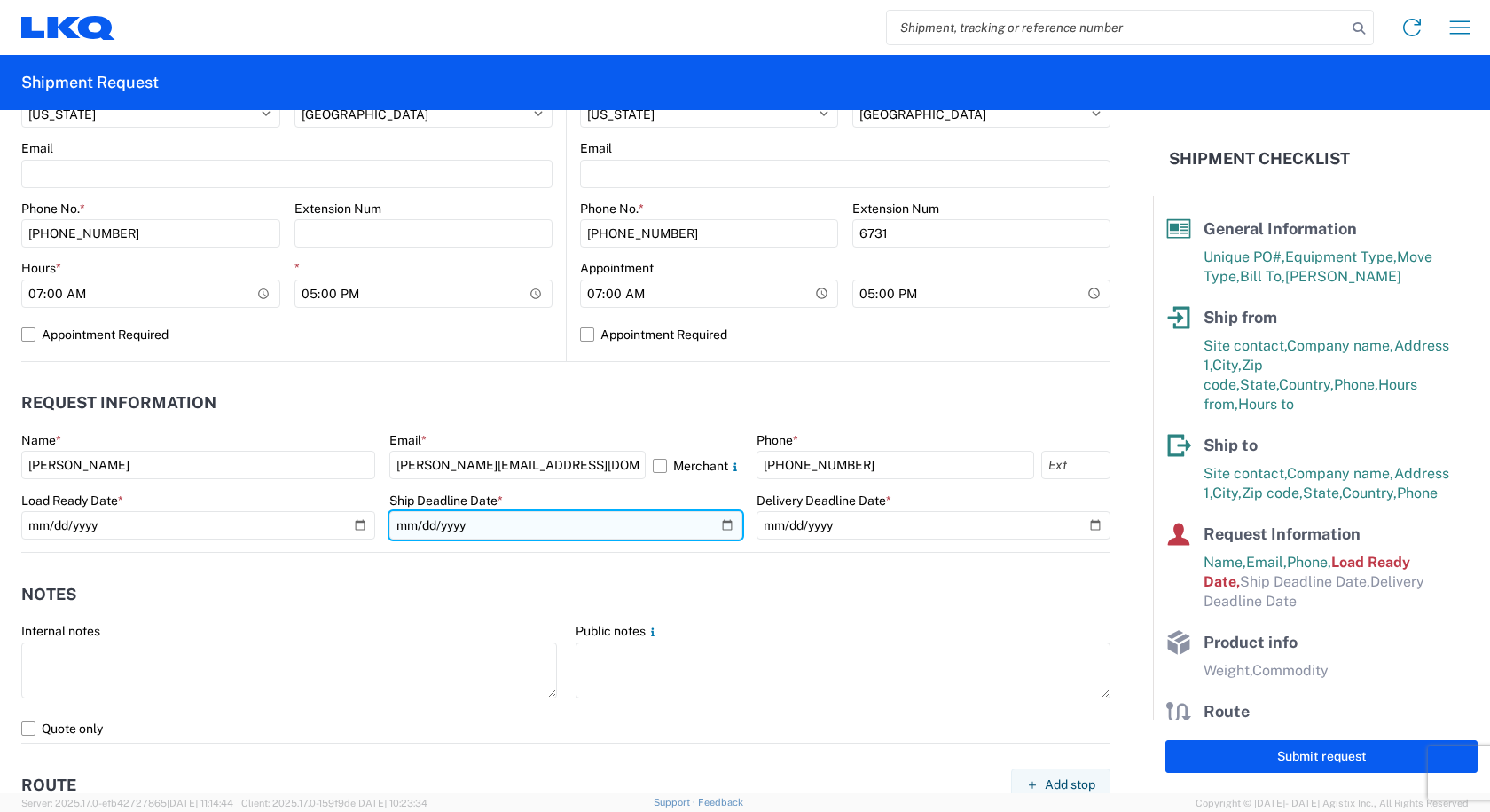
click at [714, 528] on input "date" at bounding box center [566, 525] width 354 height 29
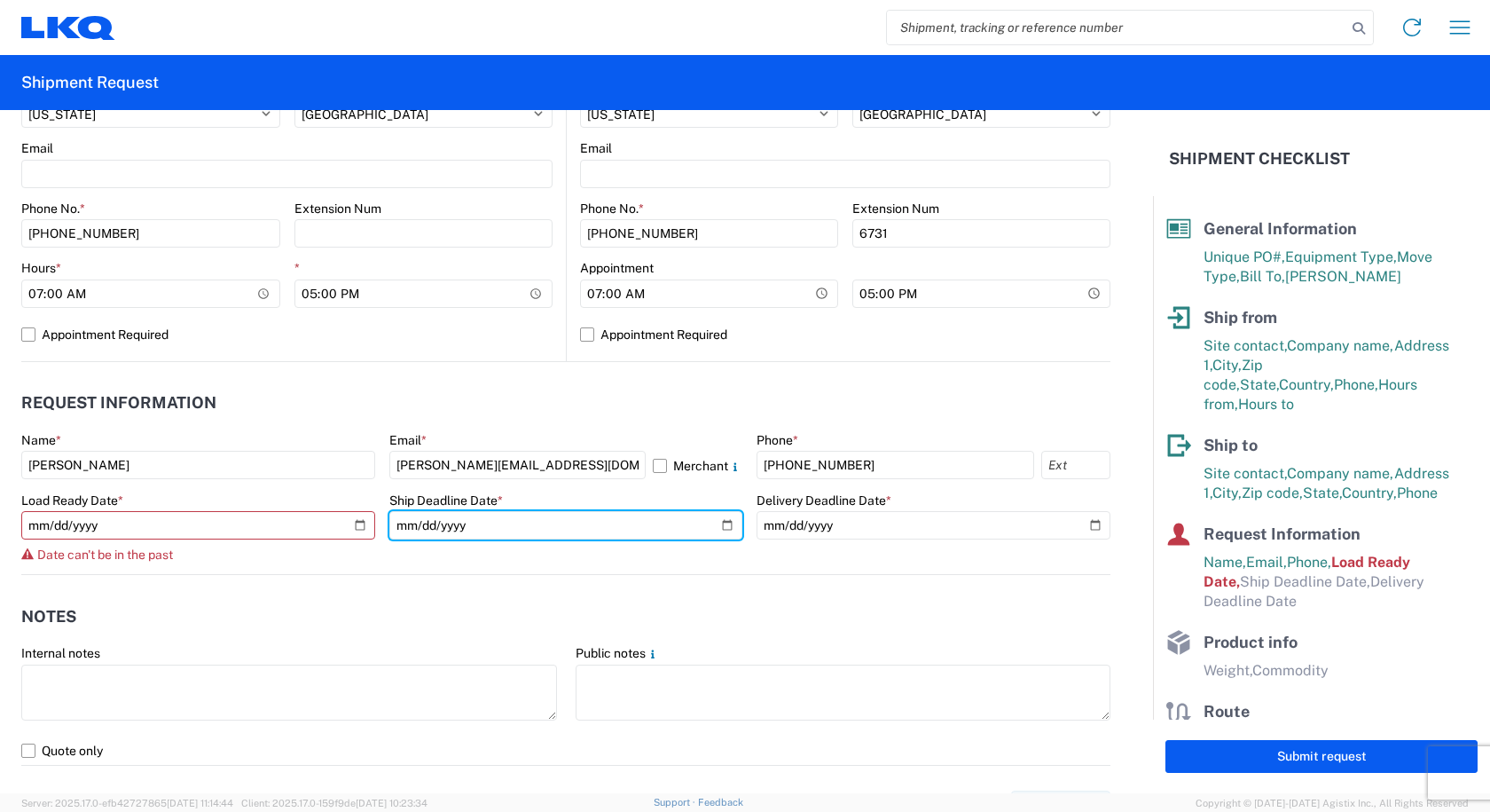
type input "2025-08-21"
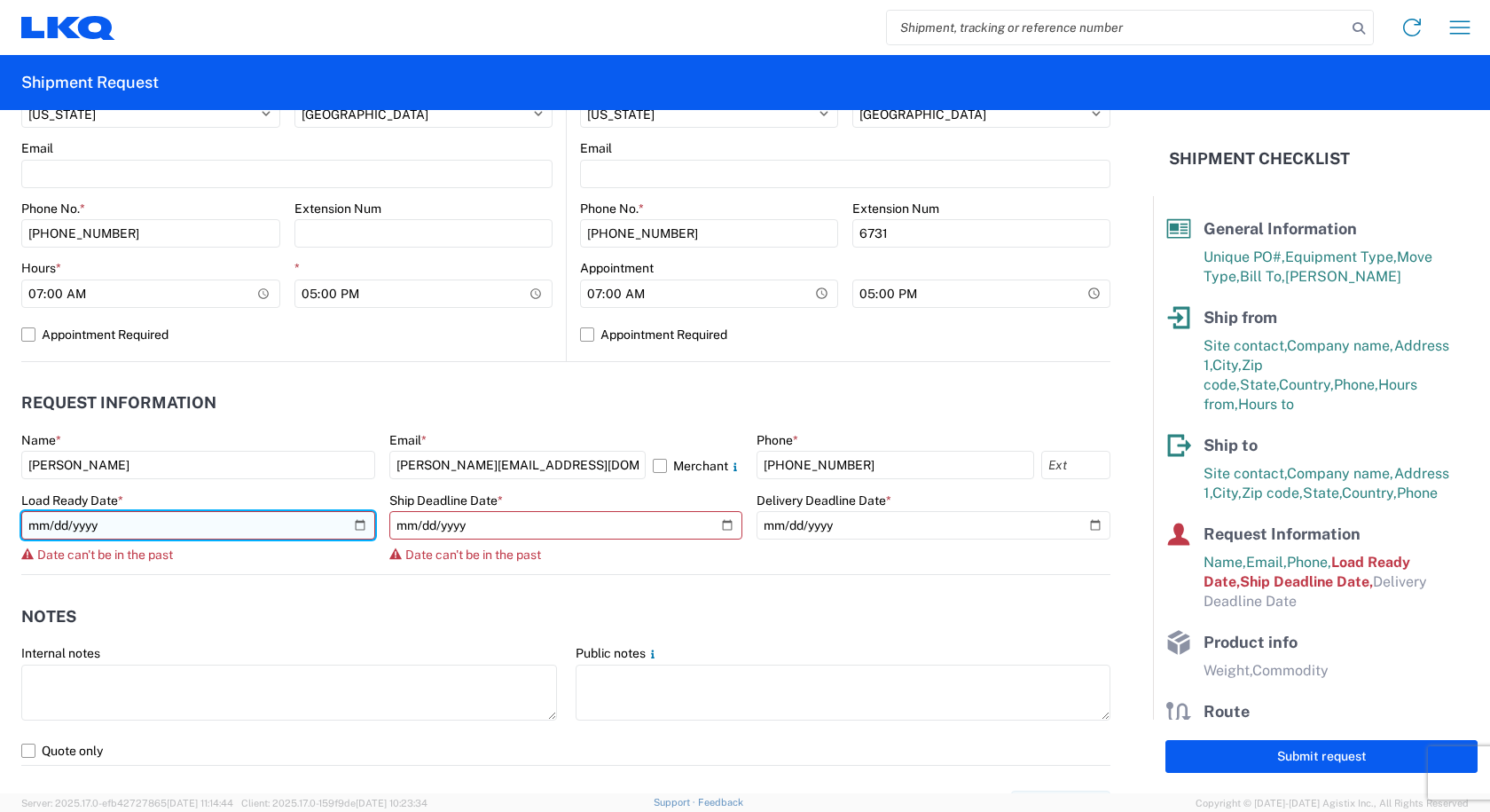
click at [363, 525] on input "2025-08-21" at bounding box center [198, 525] width 354 height 29
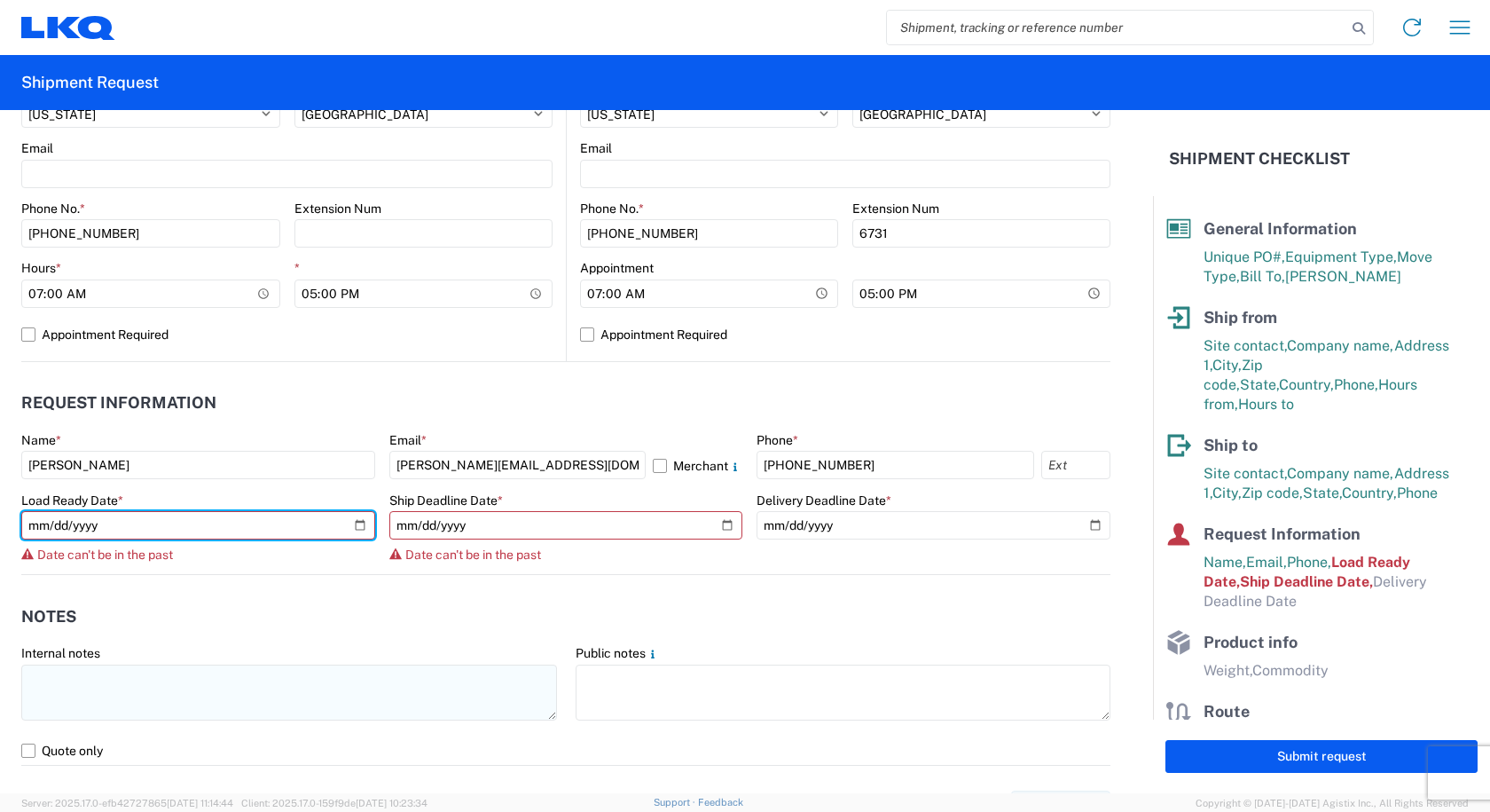
type input "2025-08-22"
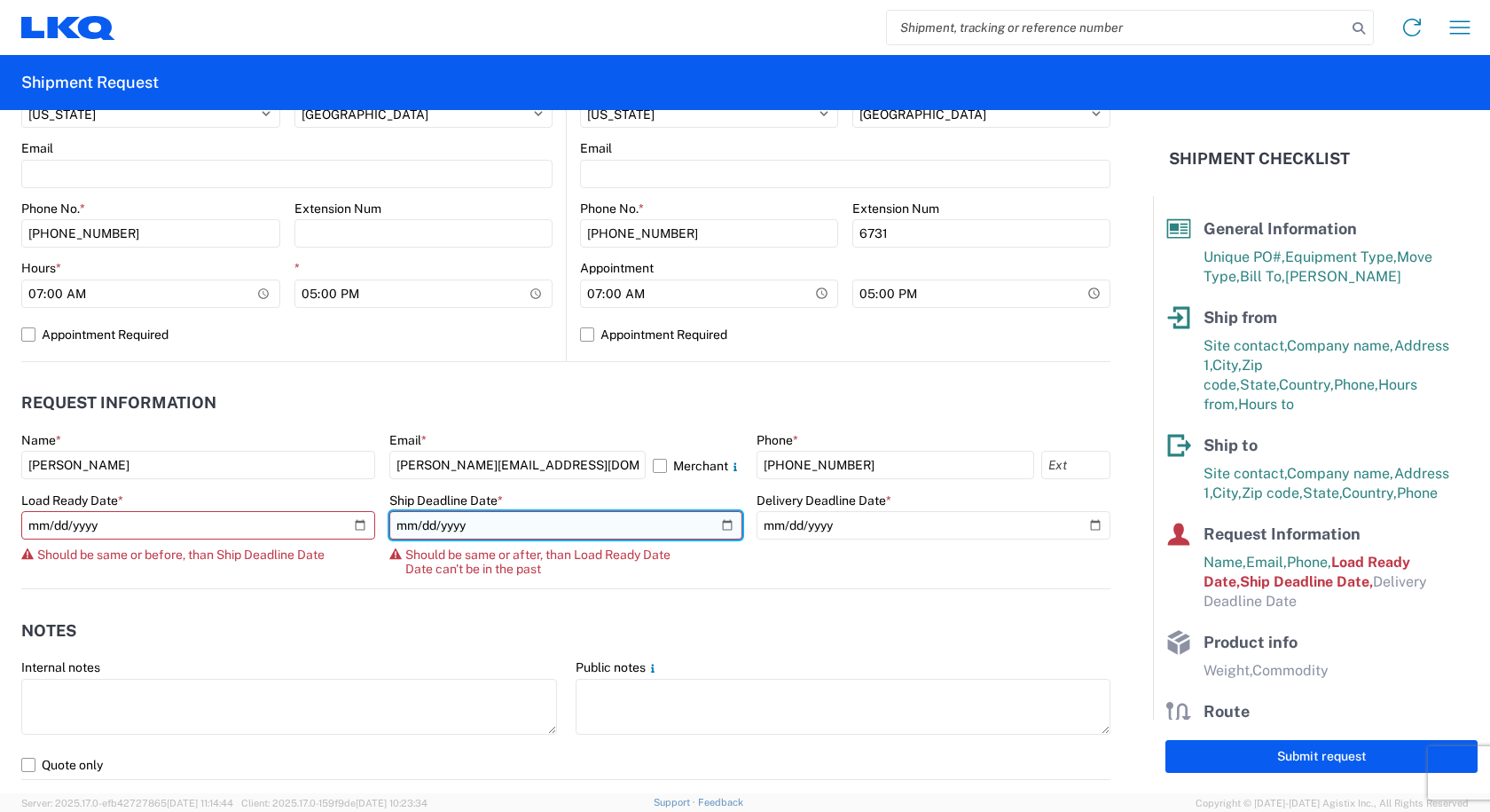
click at [565, 525] on input "2025-08-21" at bounding box center [566, 525] width 354 height 29
click at [716, 526] on input "2025-08-21" at bounding box center [566, 525] width 354 height 29
type input "2025-08-22"
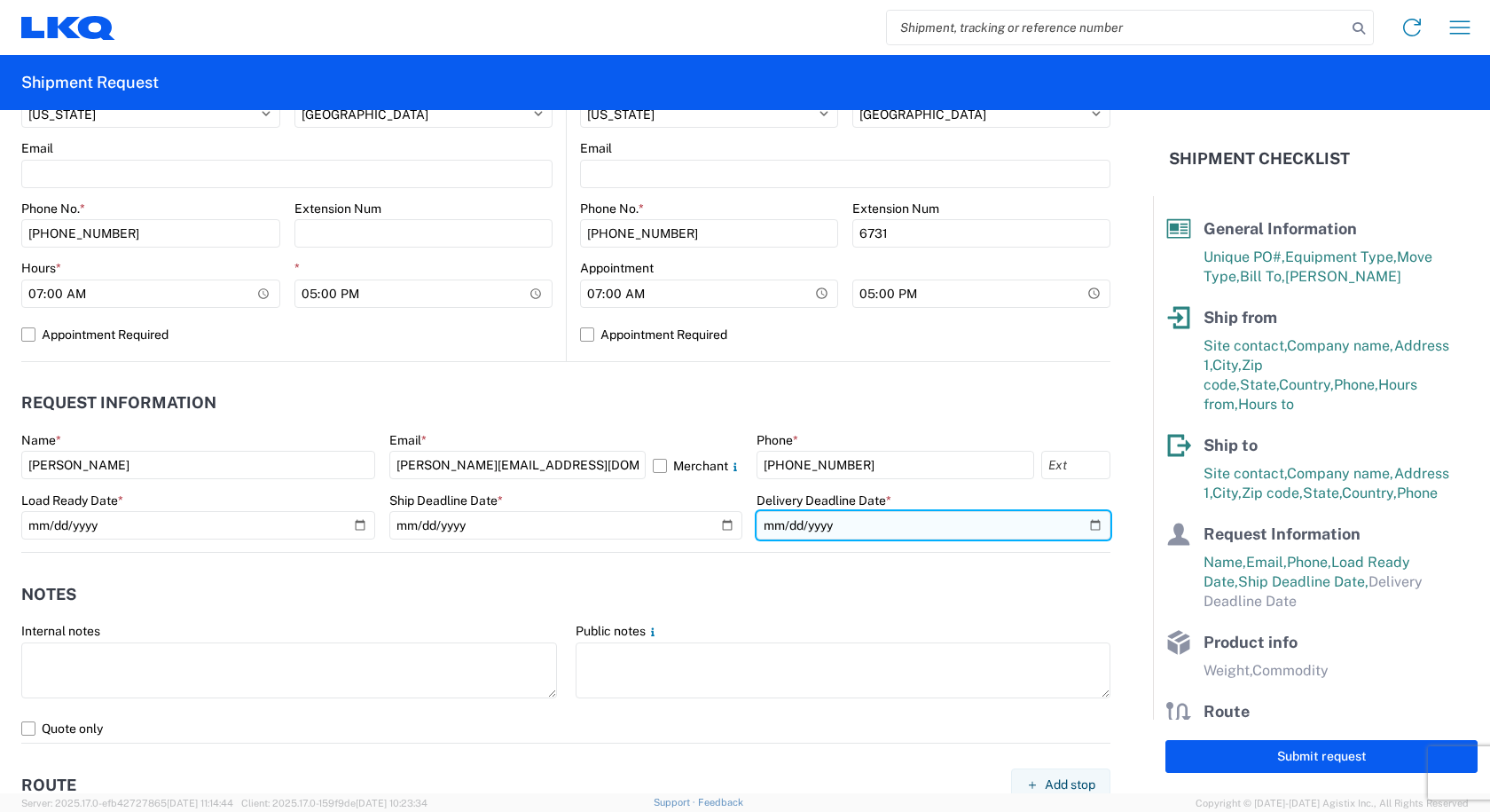
click at [1084, 516] on input "date" at bounding box center [934, 525] width 354 height 29
click at [1091, 526] on input "date" at bounding box center [934, 525] width 354 height 29
click at [1085, 525] on input "date" at bounding box center [934, 525] width 354 height 29
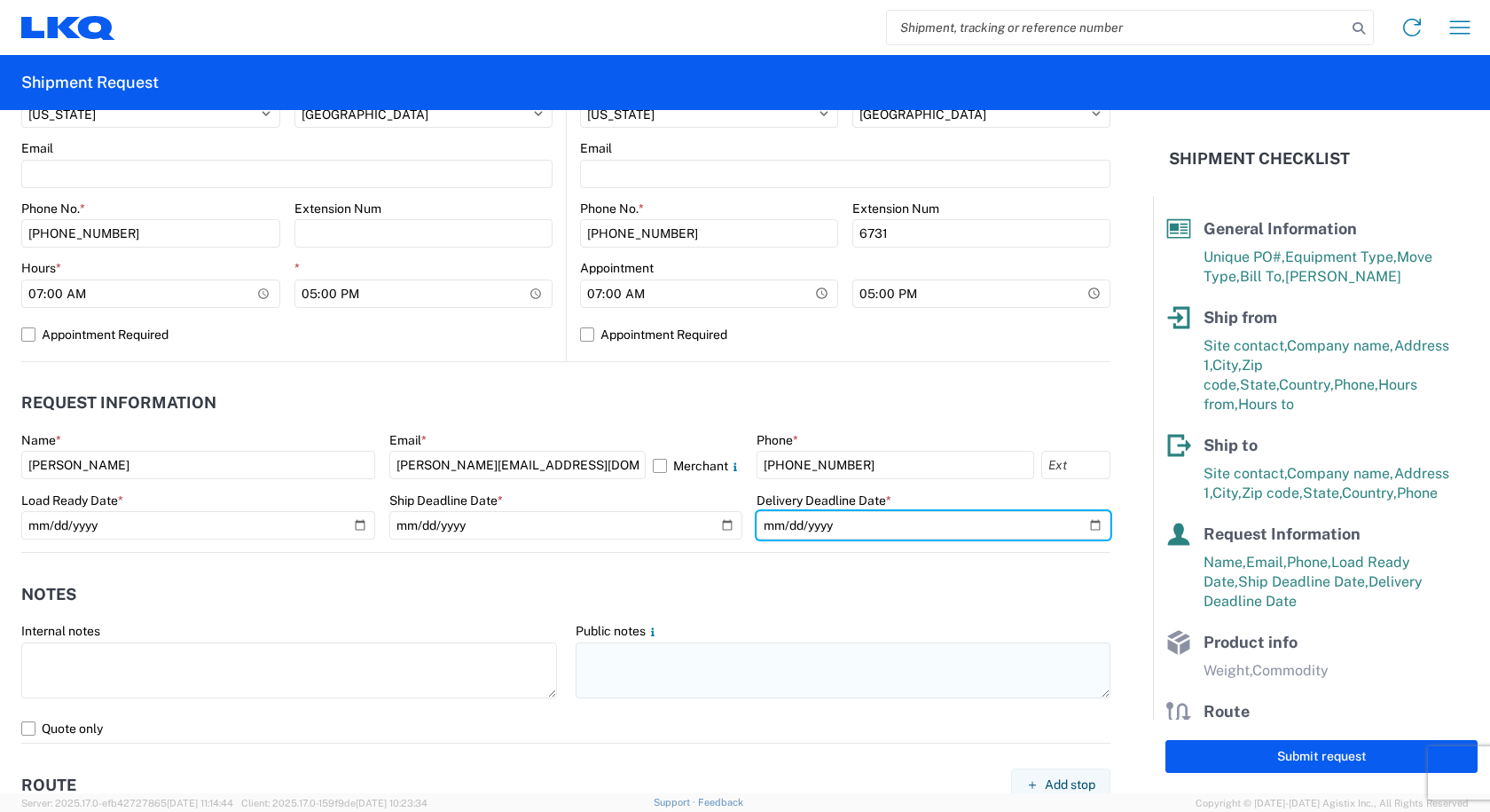
type input "2025-08-22"
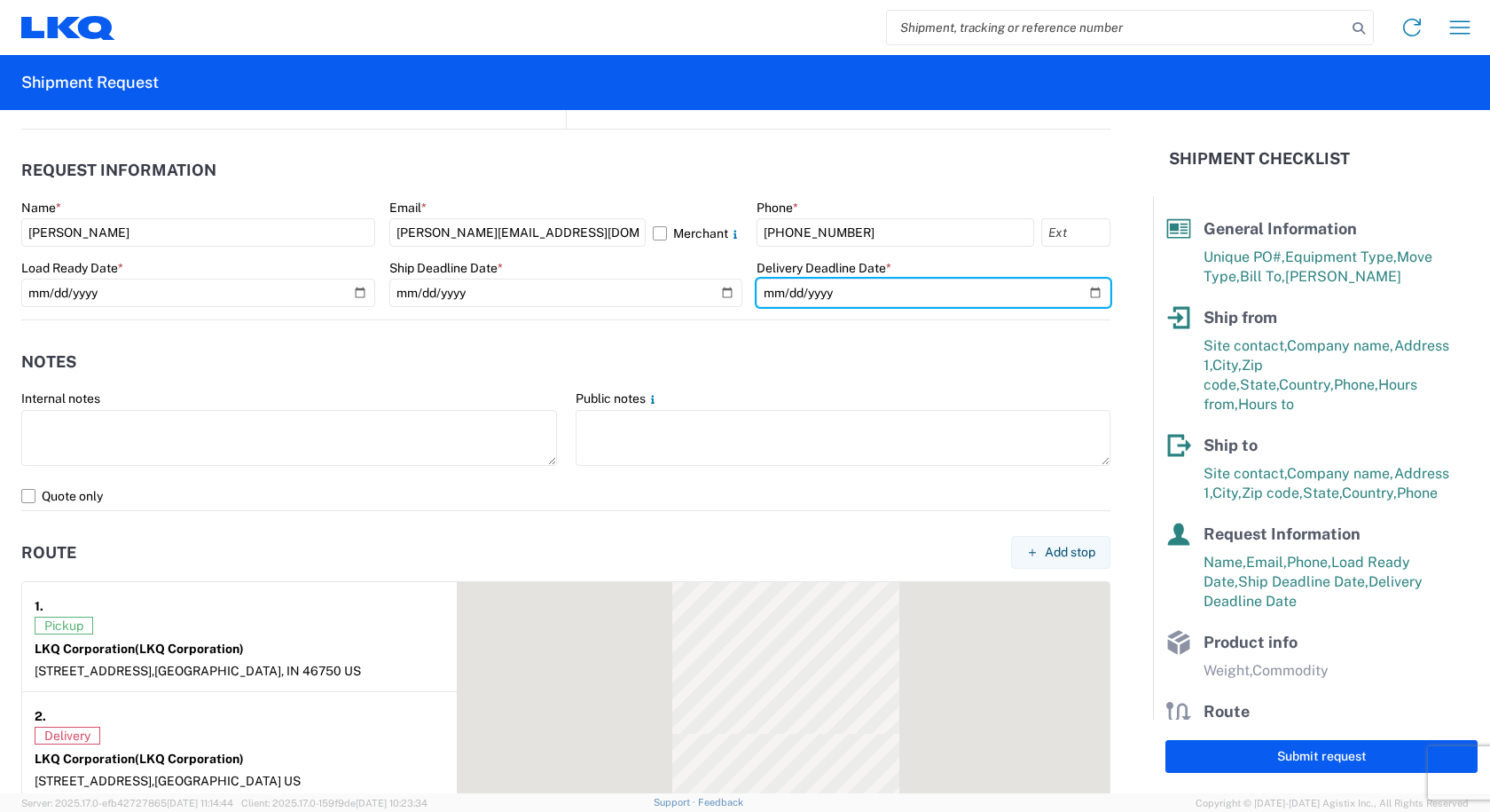
scroll to position [976, 0]
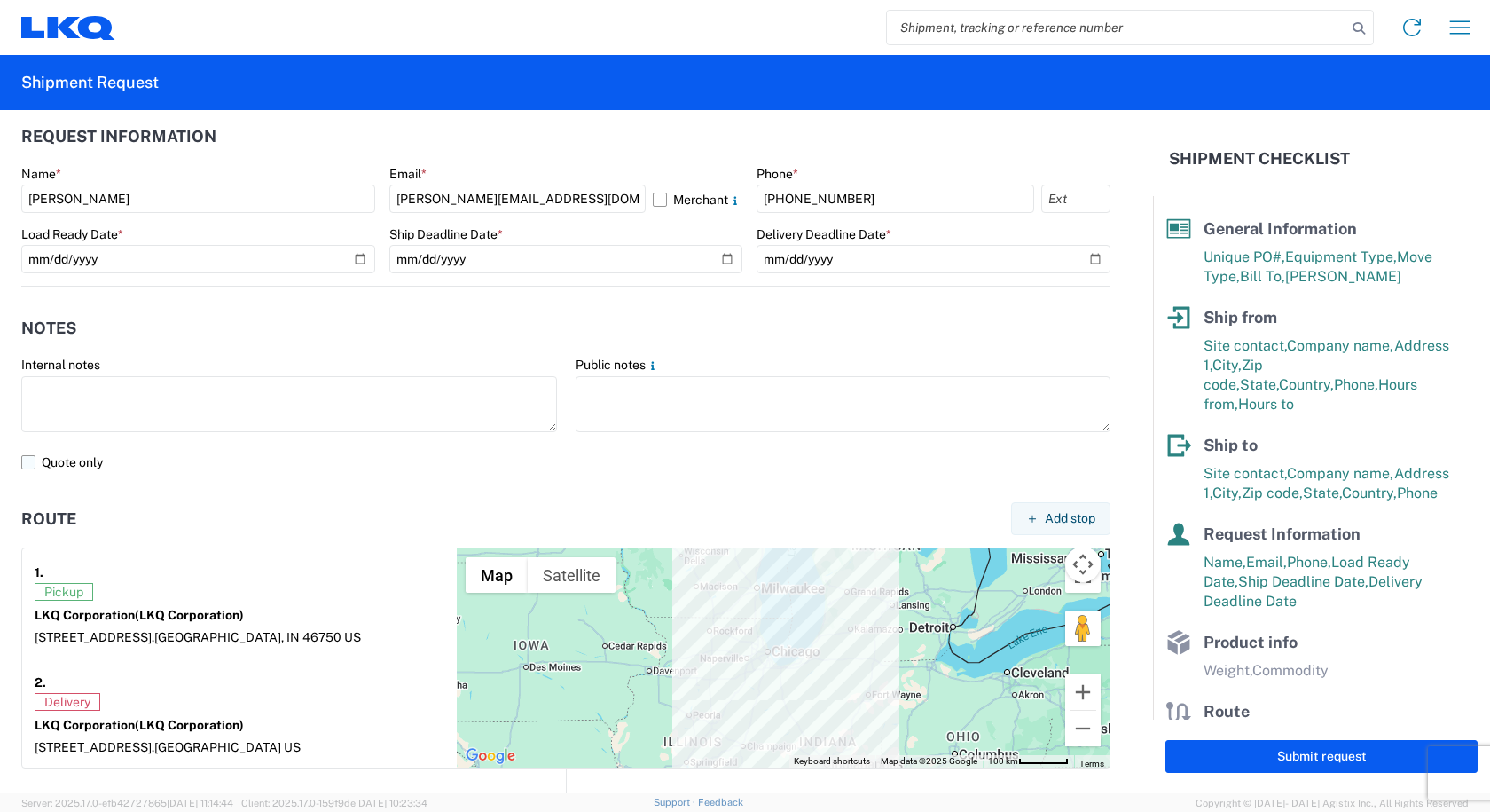
click at [31, 463] on label "Quote only" at bounding box center [566, 463] width 1089 height 29
click at [0, 0] on input "Quote only" at bounding box center [0, 0] width 0 height 0
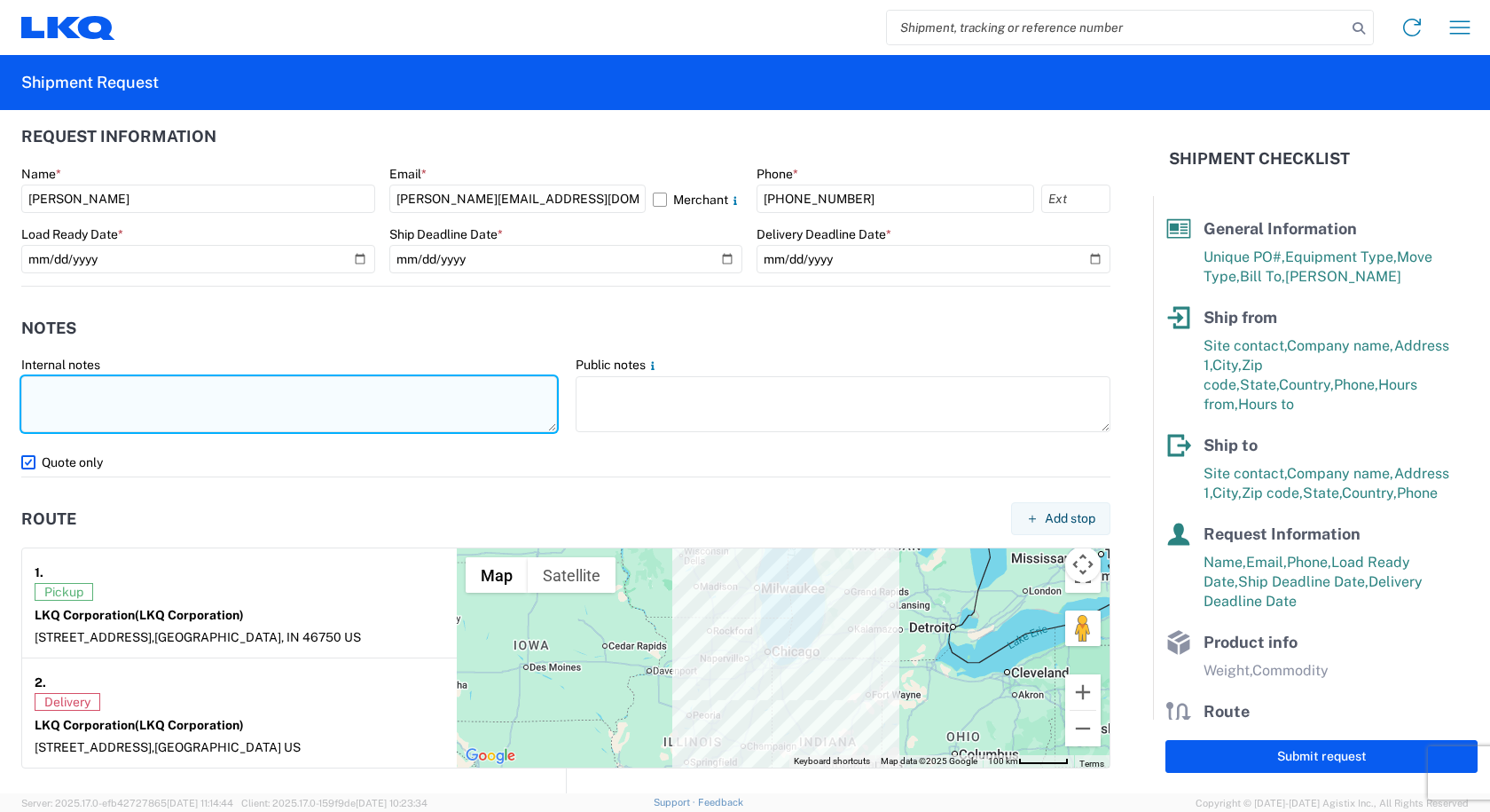
click at [67, 379] on textarea at bounding box center [288, 404] width 536 height 56
drag, startPoint x: 121, startPoint y: 395, endPoint x: 8, endPoint y: 389, distance: 113.2
click at [8, 389] on form "General Information Template PO# QUOTE ONLY 08/21/25 Equipment Type * Select 53…" at bounding box center [576, 451] width 1153 height 683
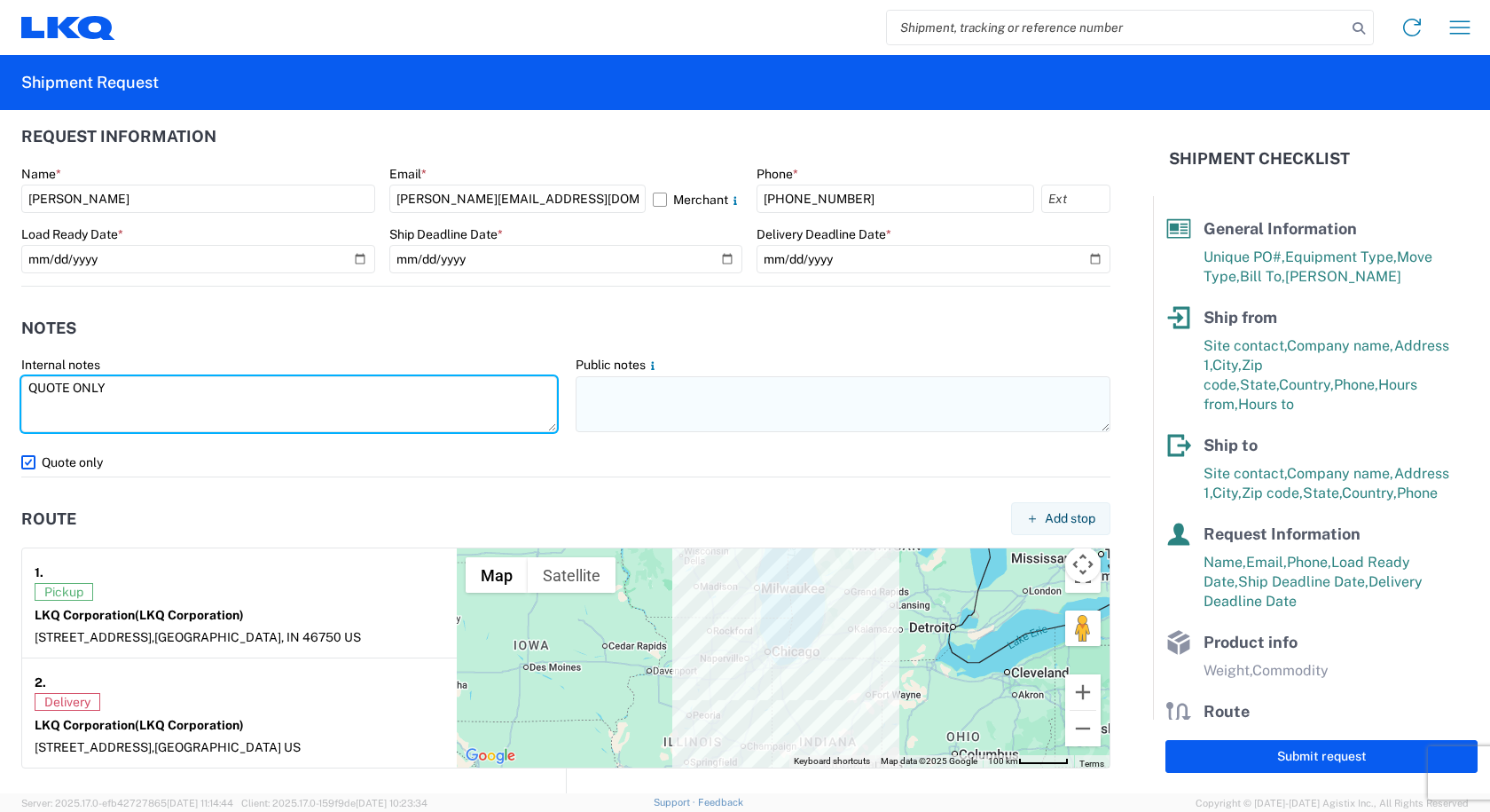
type textarea "QUOTE ONLY"
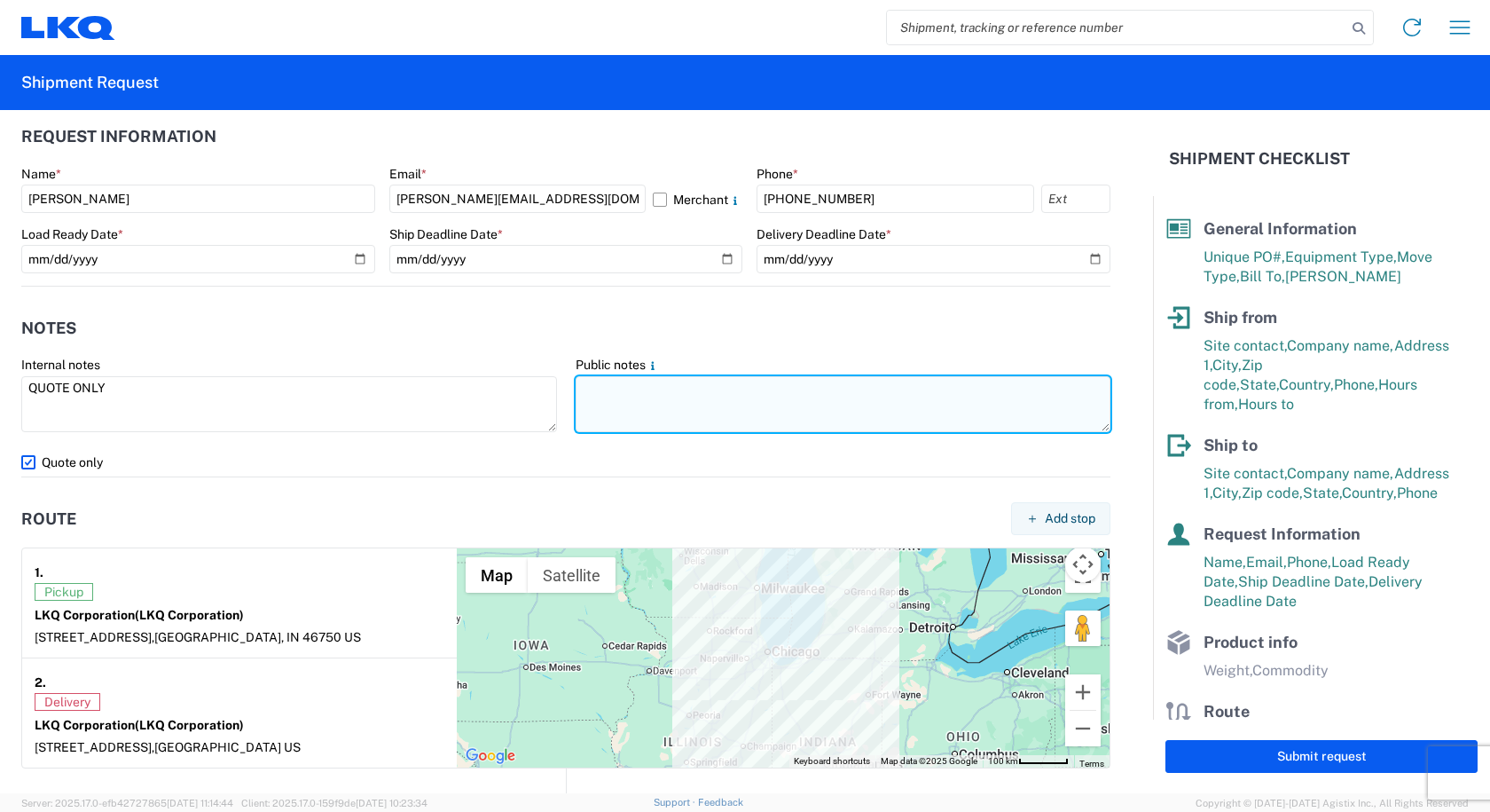
click at [612, 393] on textarea at bounding box center [844, 404] width 536 height 56
paste textarea "QUOTE ONLY"
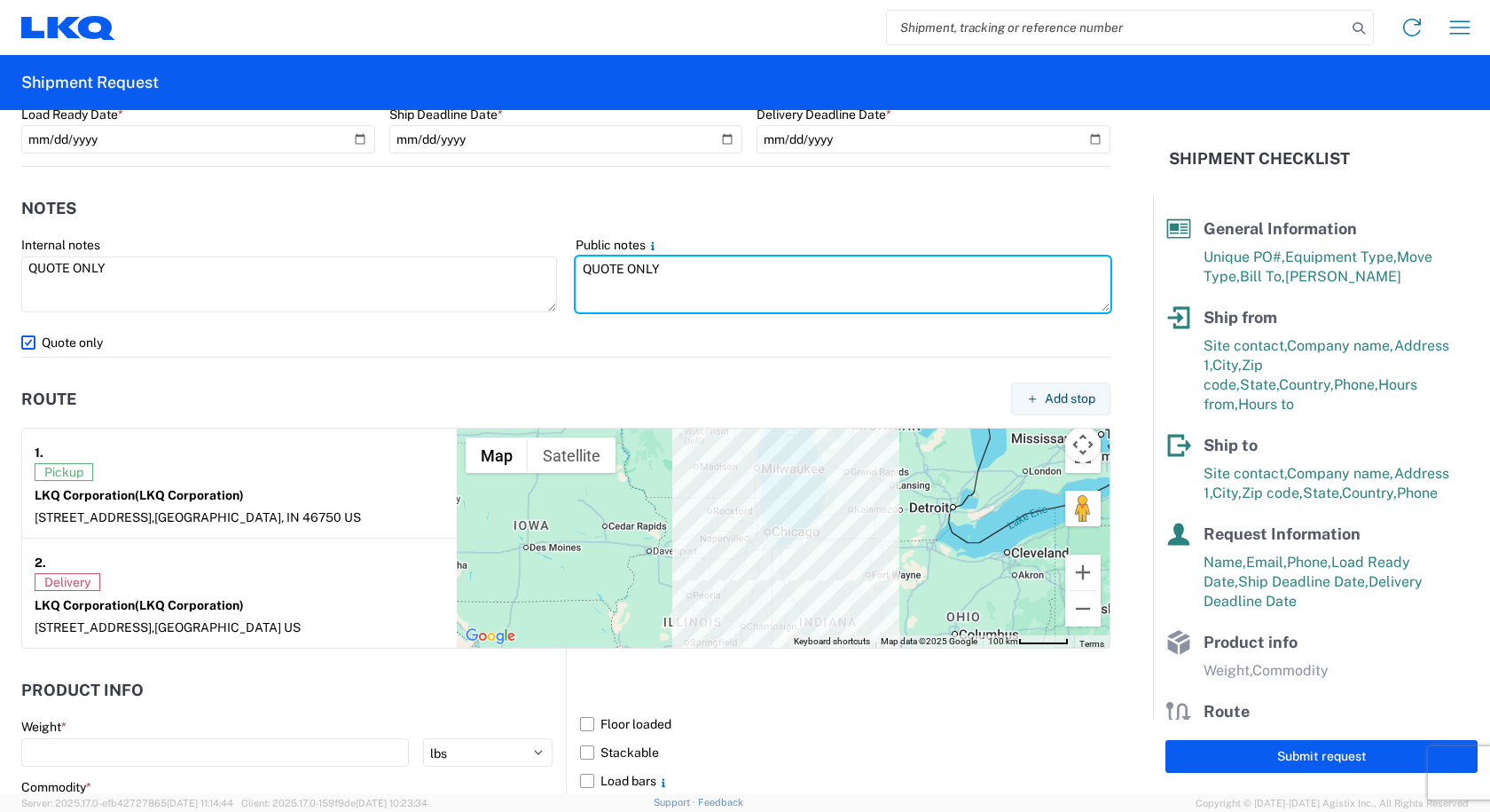
scroll to position [1419, 0]
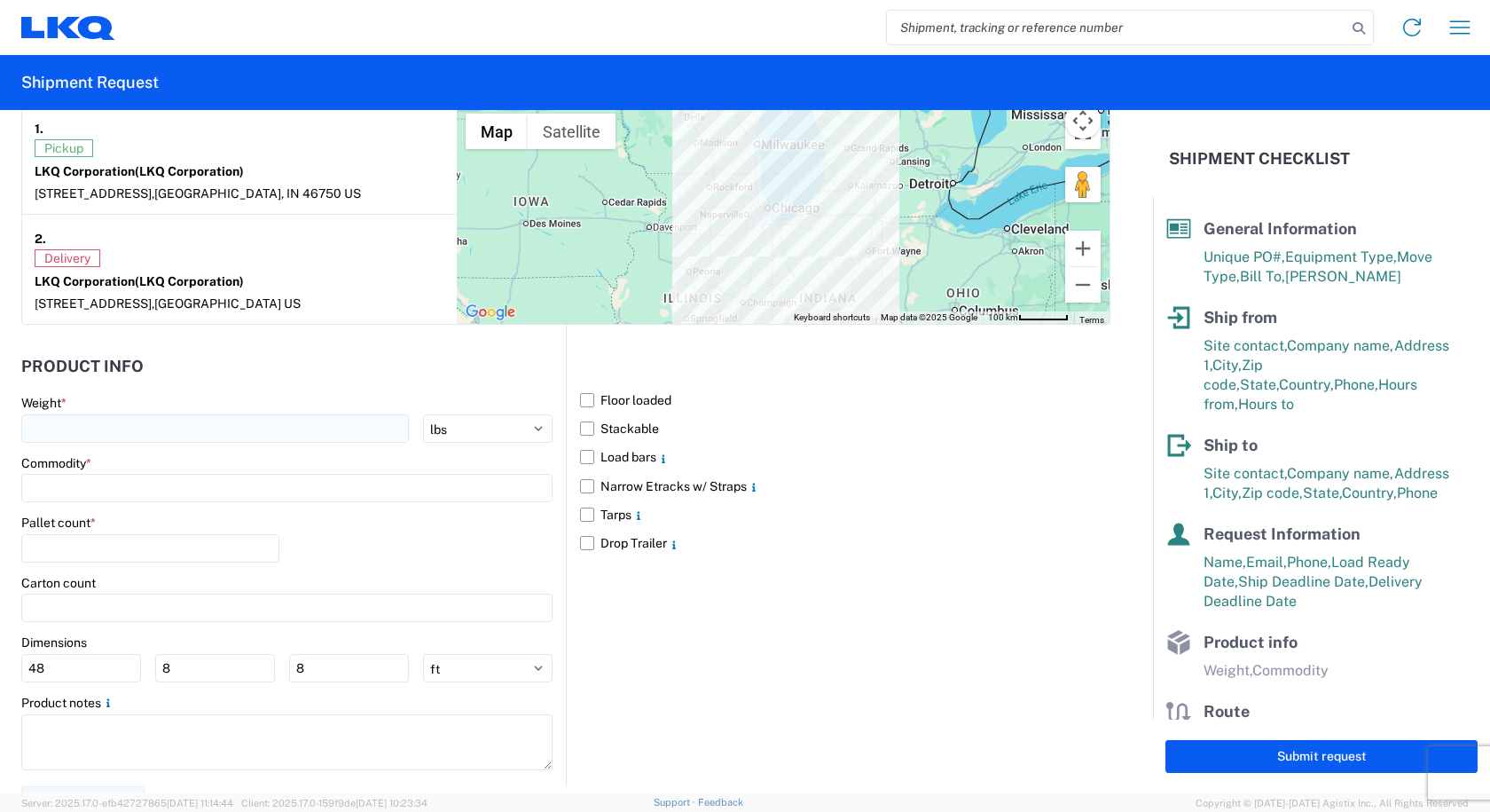
type textarea "QUOTE ONLY"
click at [122, 434] on input "number" at bounding box center [214, 428] width 387 height 29
type input "40000"
click at [85, 481] on input at bounding box center [287, 488] width 531 height 29
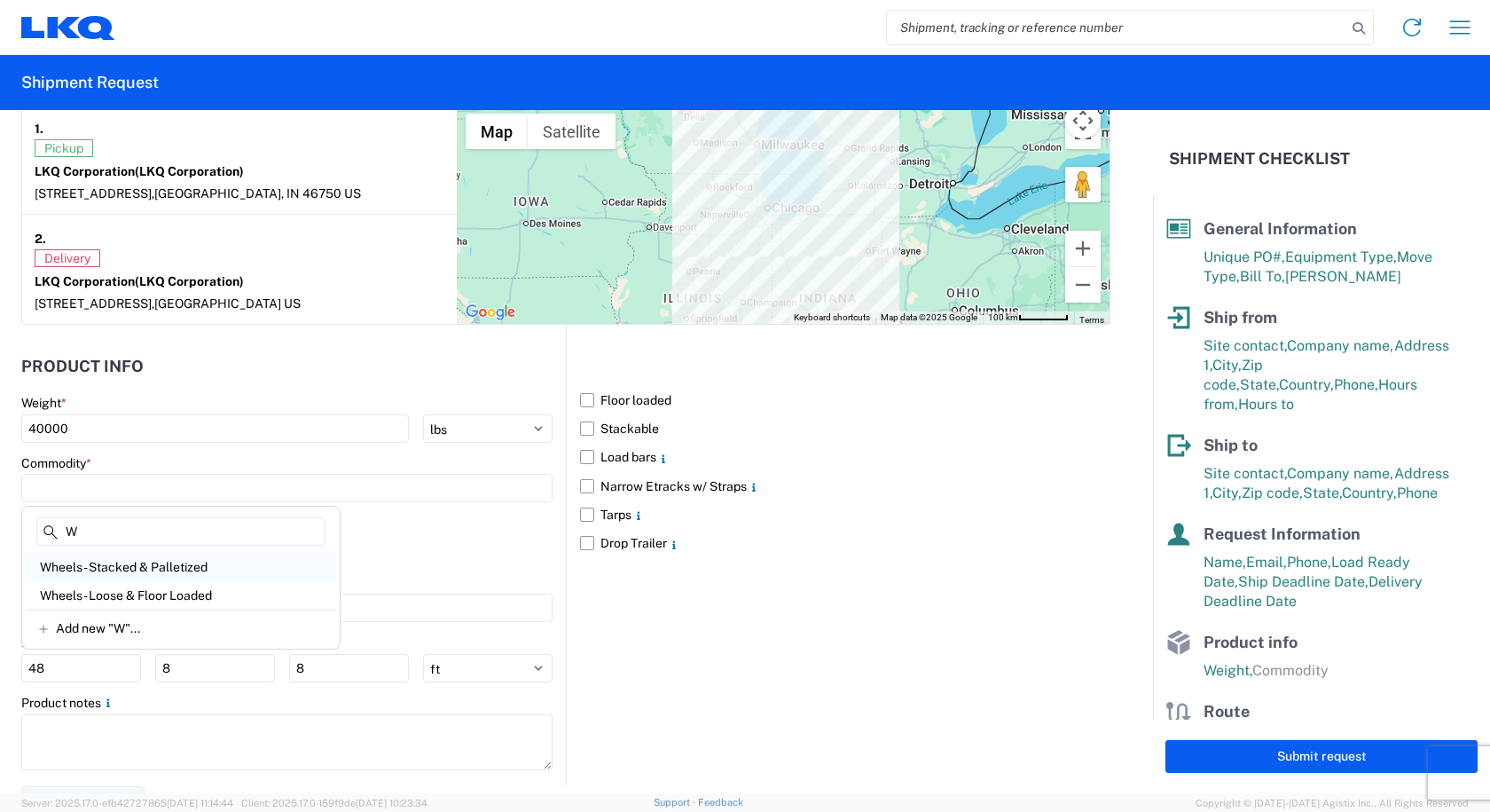
type input "W"
click at [102, 571] on div "Wheels - Stacked & Palletized" at bounding box center [181, 566] width 310 height 29
type input "Wheels - Stacked & Palletized"
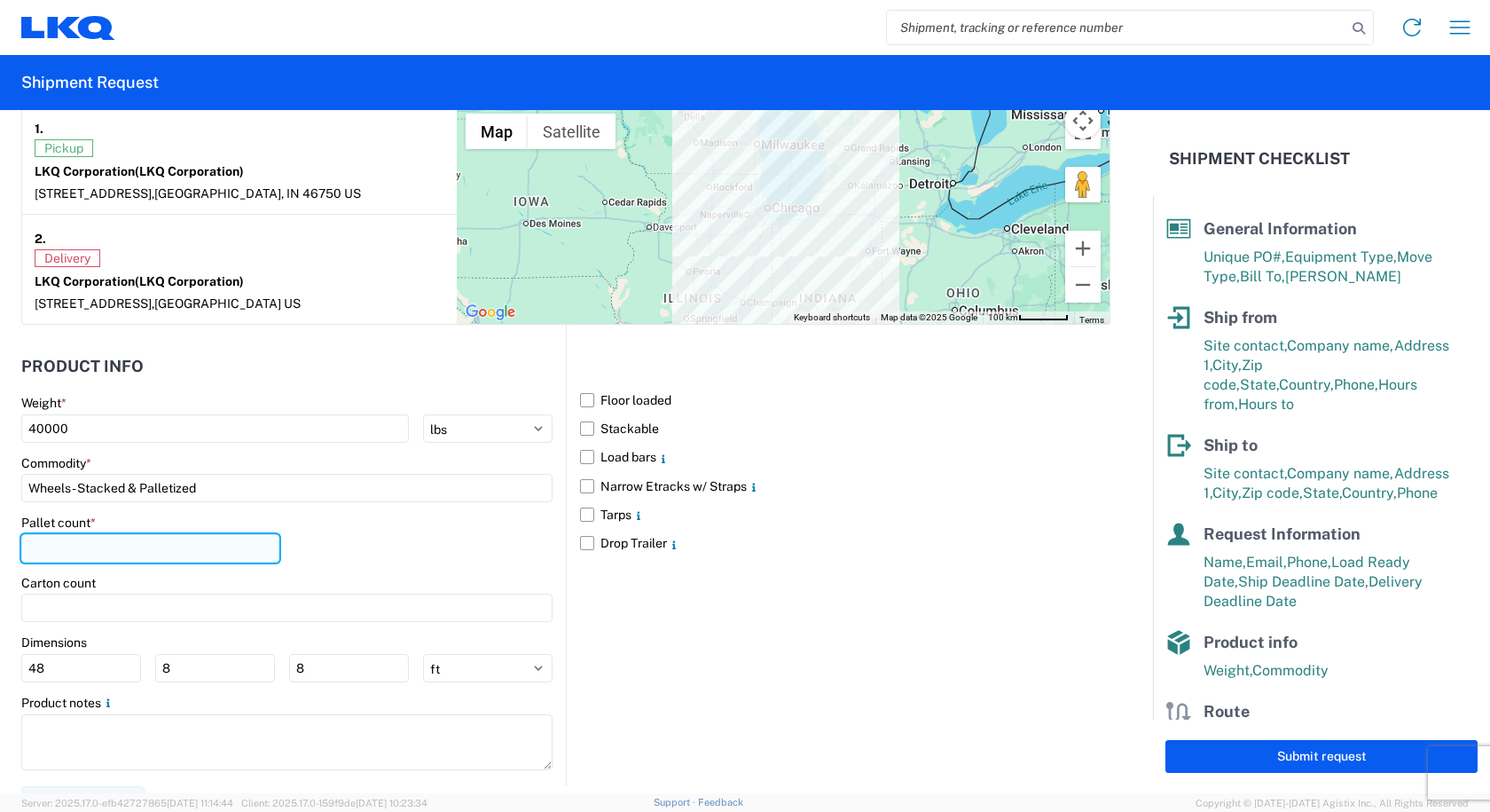
click at [82, 545] on input "number" at bounding box center [149, 548] width 258 height 29
type input "48"
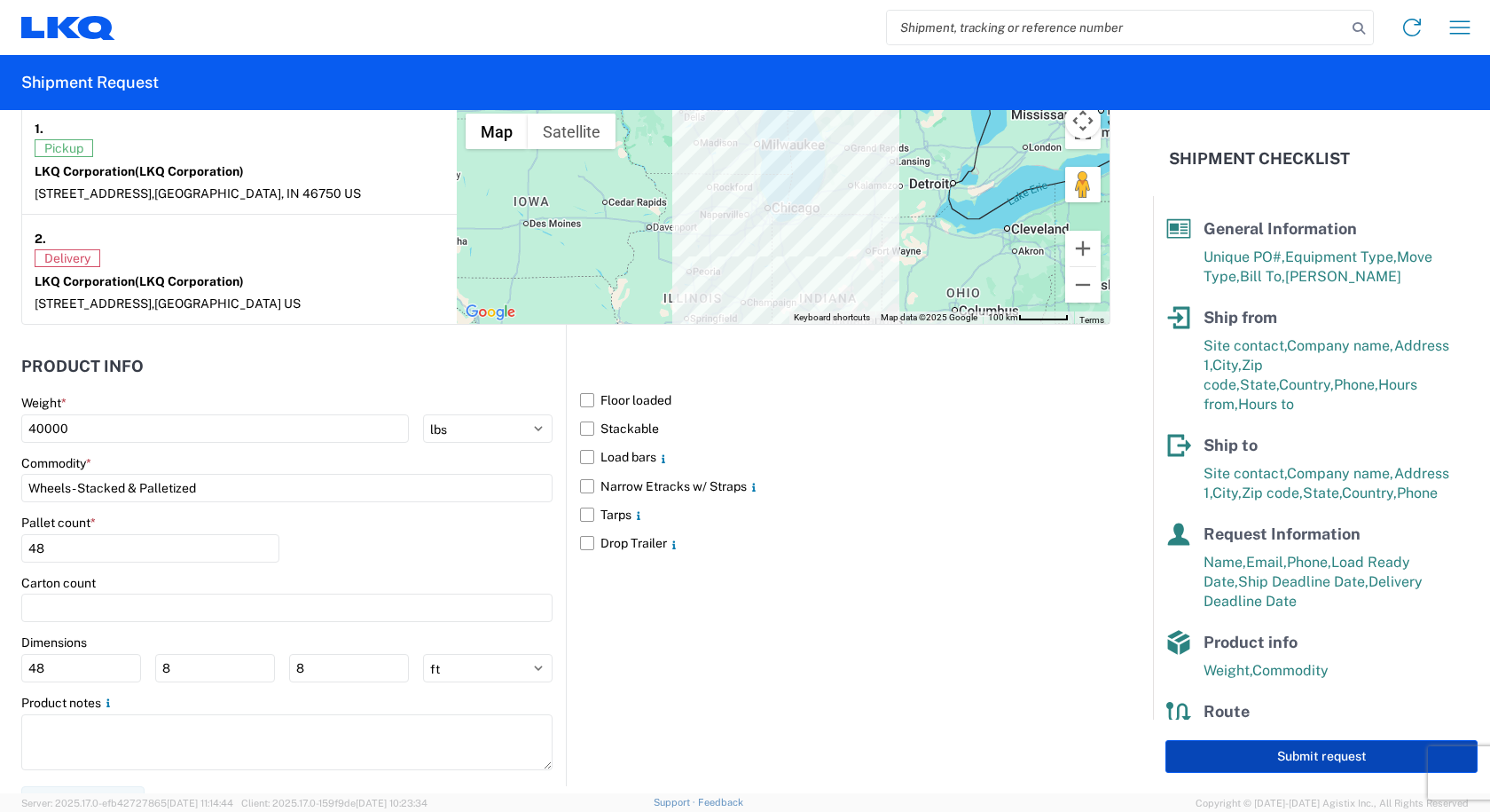
click at [1234, 744] on button "Submit request" at bounding box center [1321, 756] width 312 height 32
select select "IN"
select select "US"
